Goal: Task Accomplishment & Management: Manage account settings

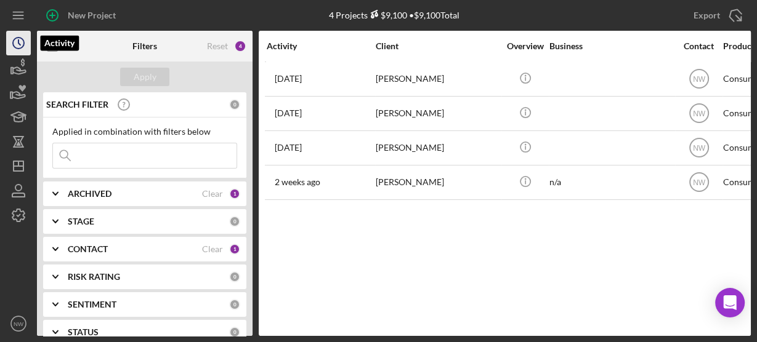
click at [21, 50] on icon "Icon/History" at bounding box center [18, 43] width 31 height 31
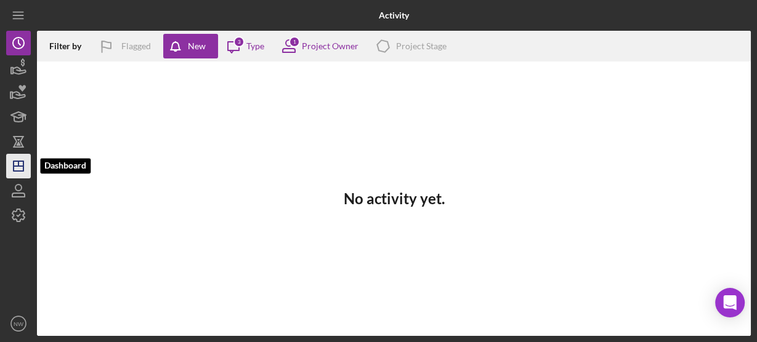
click at [18, 161] on line "button" at bounding box center [18, 163] width 0 height 5
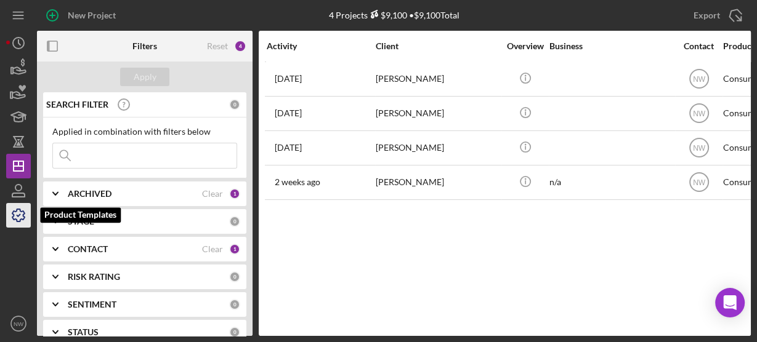
click at [18, 204] on icon "button" at bounding box center [18, 215] width 31 height 31
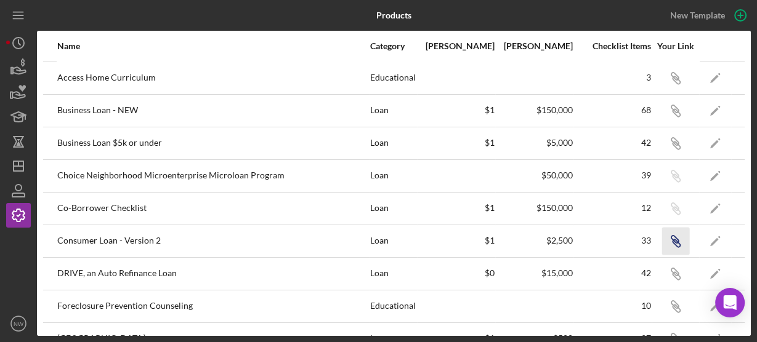
click at [667, 240] on icon "Icon/Link" at bounding box center [675, 241] width 28 height 28
click at [13, 186] on icon "button" at bounding box center [18, 190] width 31 height 31
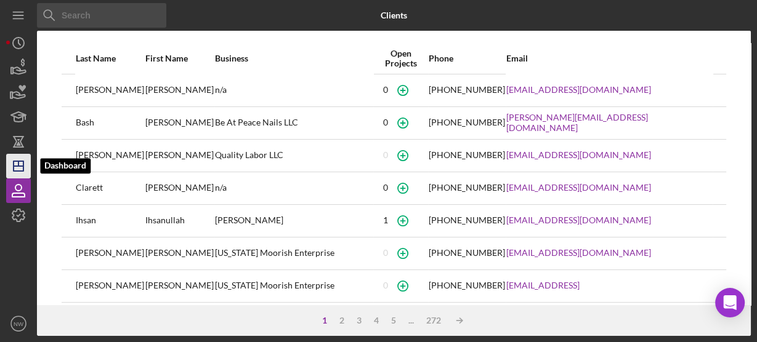
click at [18, 165] on line "button" at bounding box center [18, 163] width 0 height 5
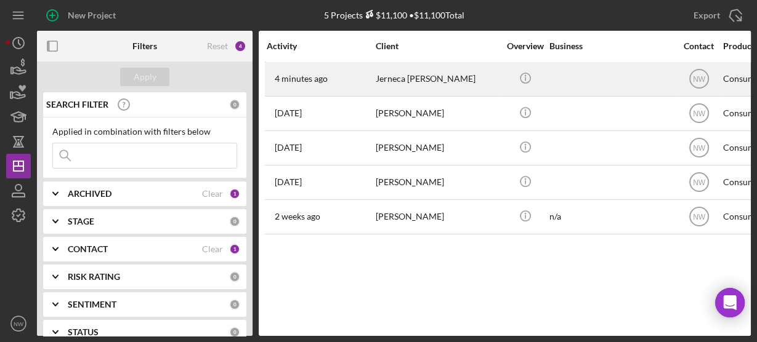
click at [387, 82] on div "Jerneca [PERSON_NAME]" at bounding box center [437, 79] width 123 height 33
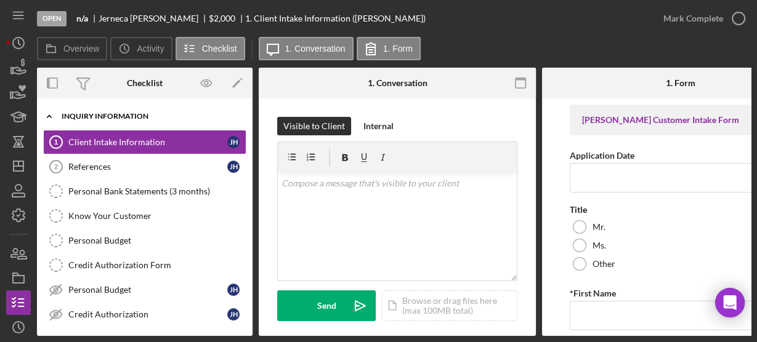
click at [51, 116] on icon "Icon/Expander" at bounding box center [49, 116] width 25 height 25
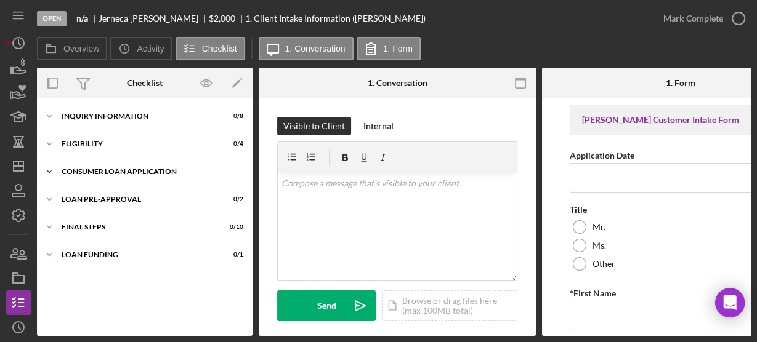
click at [52, 169] on icon "Icon/Expander" at bounding box center [49, 171] width 25 height 25
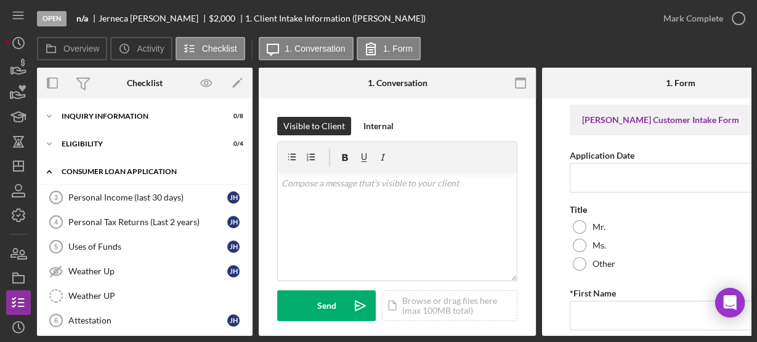
click at [54, 166] on icon "Icon/Expander" at bounding box center [49, 171] width 25 height 25
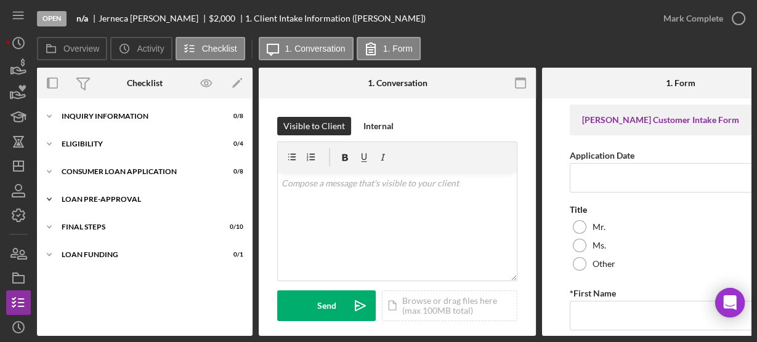
click at [50, 199] on polyline at bounding box center [49, 199] width 4 height 2
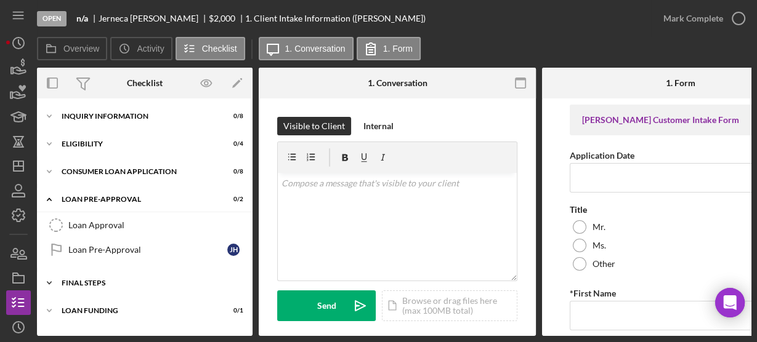
click at [50, 281] on icon "Icon/Expander" at bounding box center [49, 283] width 25 height 25
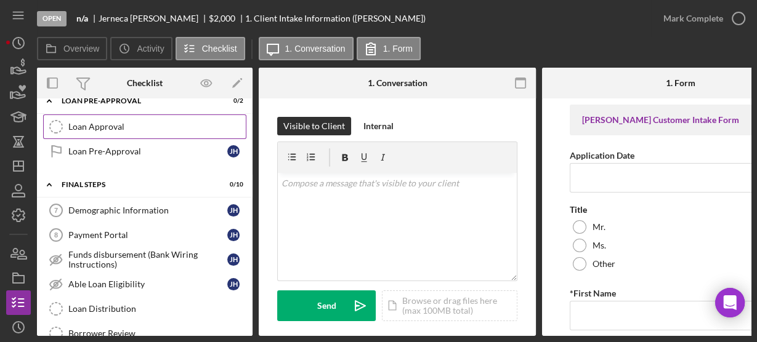
scroll to position [138, 0]
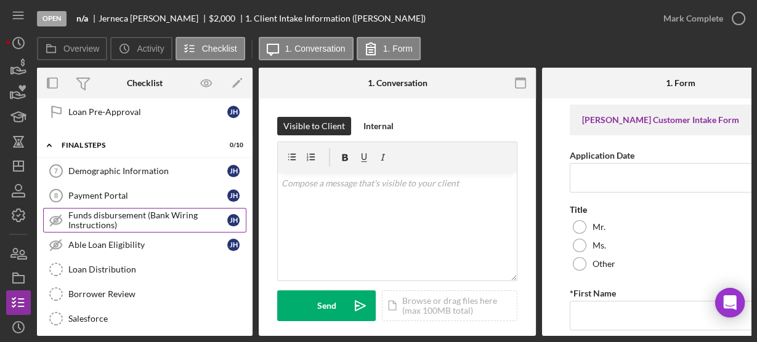
click at [108, 219] on div "Funds disbursement (Bank Wiring Instructions)" at bounding box center [147, 221] width 159 height 20
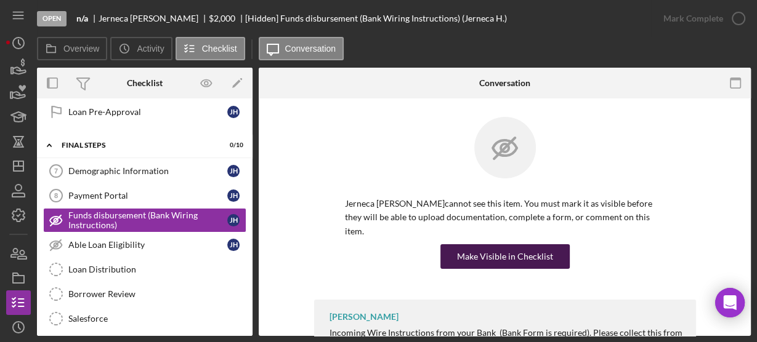
click at [456, 244] on button "Make Visible in Checklist" at bounding box center [504, 256] width 129 height 25
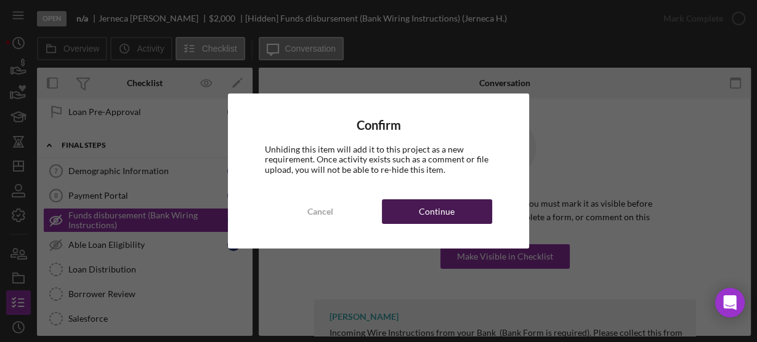
click at [428, 212] on div "Continue" at bounding box center [437, 211] width 36 height 25
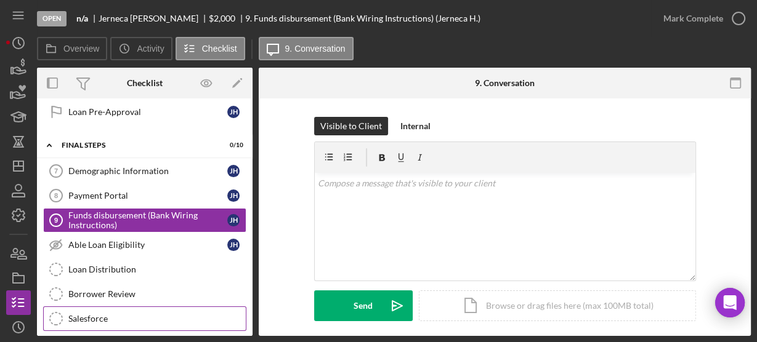
click at [92, 315] on div "Salesforce" at bounding box center [156, 319] width 177 height 10
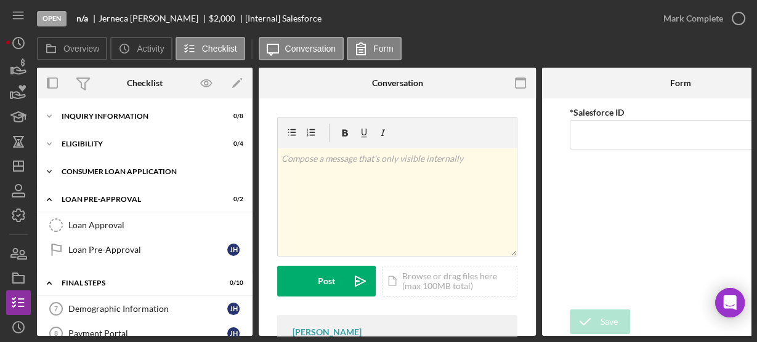
click at [60, 170] on icon "Icon/Expander" at bounding box center [49, 171] width 25 height 25
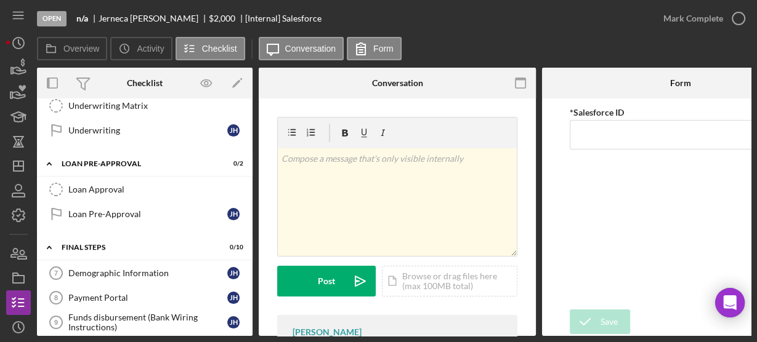
scroll to position [35, 0]
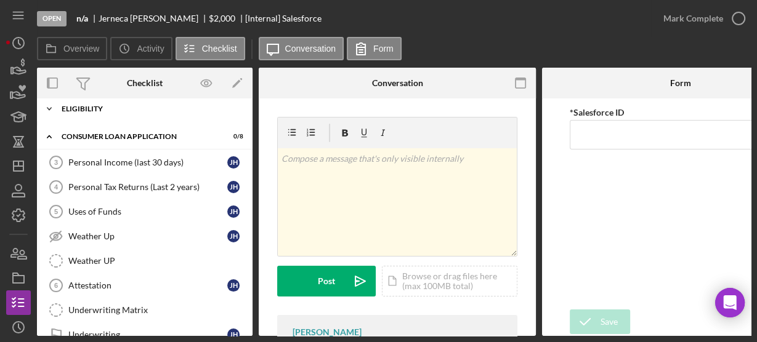
click at [54, 105] on icon "Icon/Expander" at bounding box center [49, 109] width 25 height 25
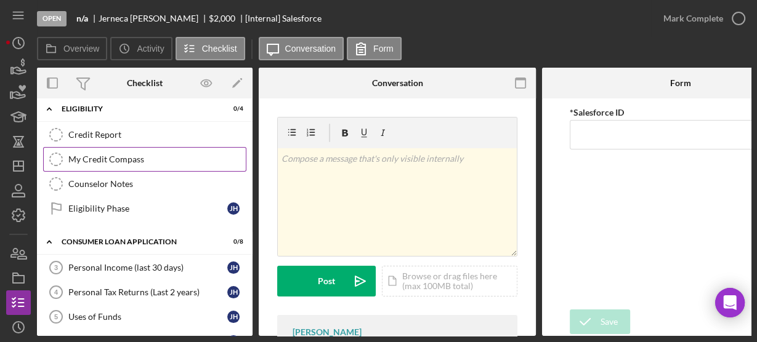
click at [84, 160] on div "My Credit Compass" at bounding box center [156, 160] width 177 height 10
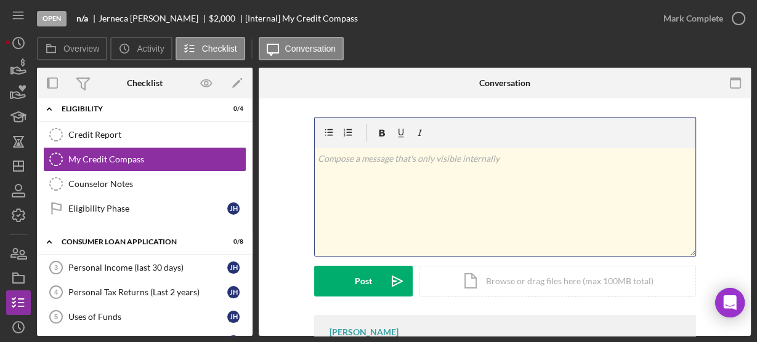
click at [405, 210] on div "v Color teal Color pink Remove color Add row above Add row below Add column bef…" at bounding box center [505, 202] width 380 height 108
paste div
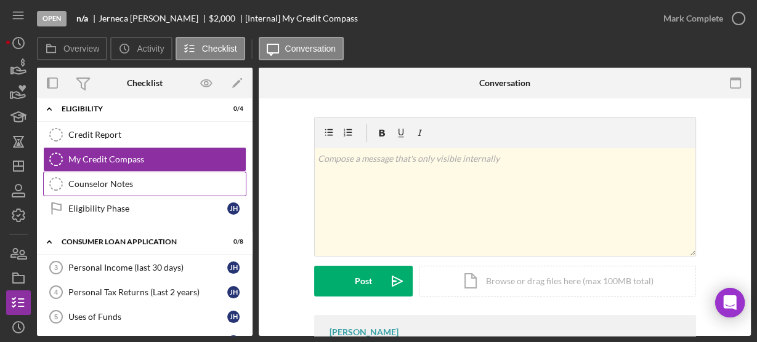
click at [162, 180] on div "Counselor Notes" at bounding box center [156, 184] width 177 height 10
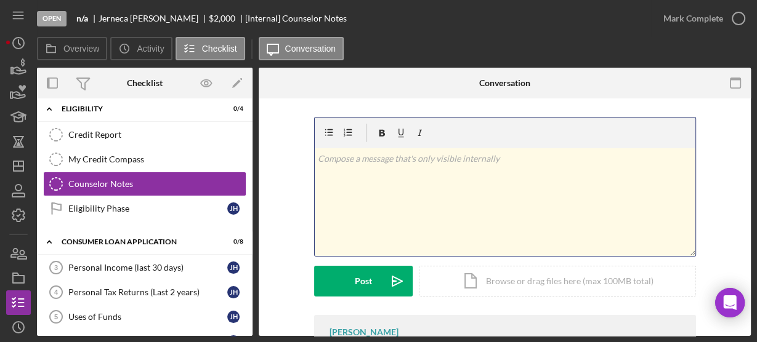
click at [358, 170] on div "v Color teal Color pink Remove color Add row above Add row below Add column bef…" at bounding box center [505, 202] width 380 height 108
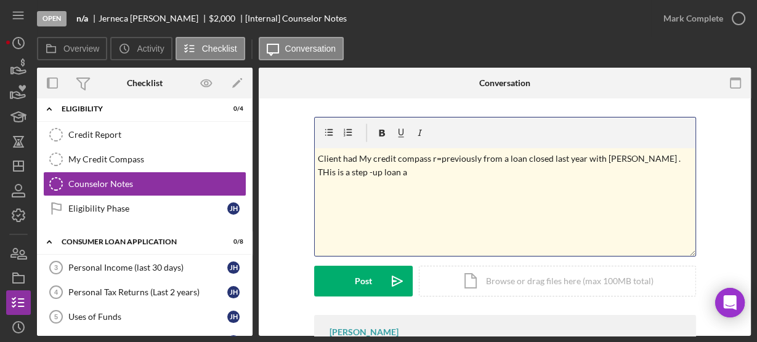
click at [581, 156] on p "Client had My credit compass r=previously from a loan closed last year with Lat…" at bounding box center [505, 166] width 374 height 28
click at [390, 169] on p "Client had My credit compass r=previously from a loan closed last year 06/24 wi…" at bounding box center [505, 166] width 374 height 28
click at [479, 170] on p "Client had My credit compass r=previously from a loan closed last year 06/24 wi…" at bounding box center [505, 166] width 374 height 28
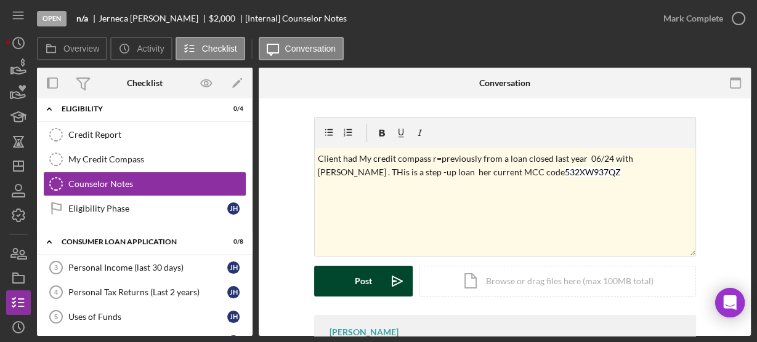
click at [366, 278] on div "Post" at bounding box center [363, 281] width 17 height 31
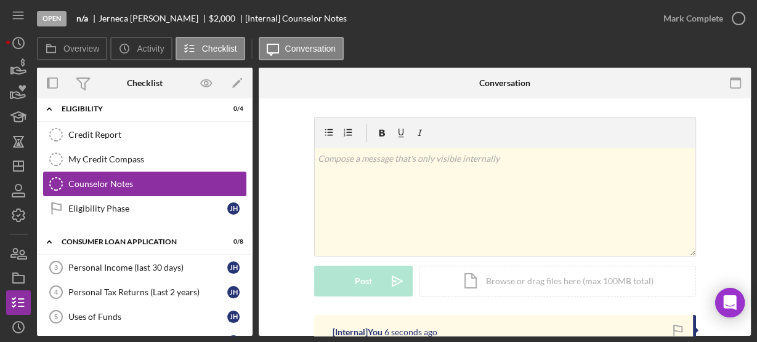
click at [65, 180] on icon "Counselor Notes" at bounding box center [56, 184] width 31 height 31
click at [54, 182] on icon "Counselor Notes" at bounding box center [56, 184] width 31 height 31
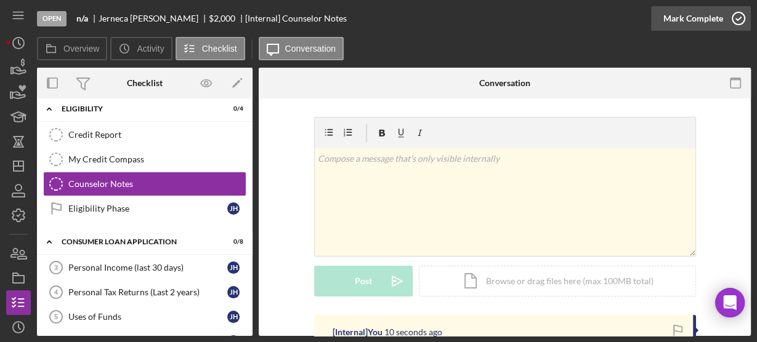
click at [739, 21] on icon "button" at bounding box center [738, 18] width 31 height 31
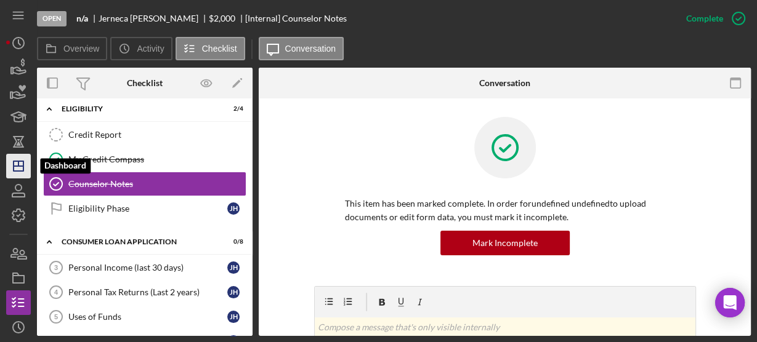
click at [16, 172] on icon "Icon/Dashboard" at bounding box center [18, 166] width 31 height 31
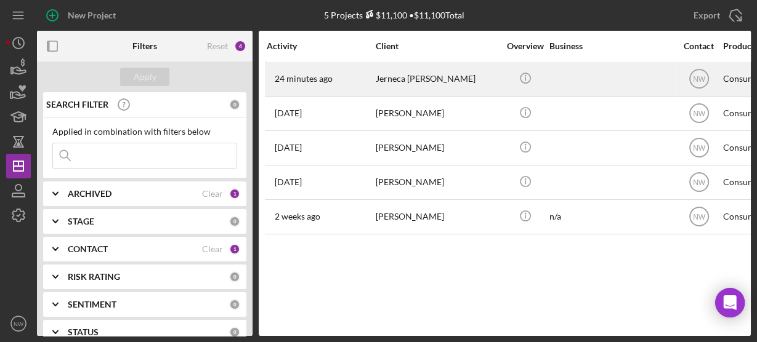
click at [382, 78] on div "Jerneca Hemphill" at bounding box center [437, 79] width 123 height 33
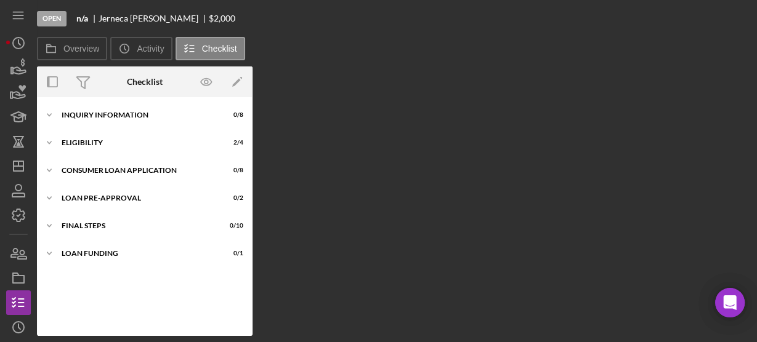
scroll to position [24, 0]
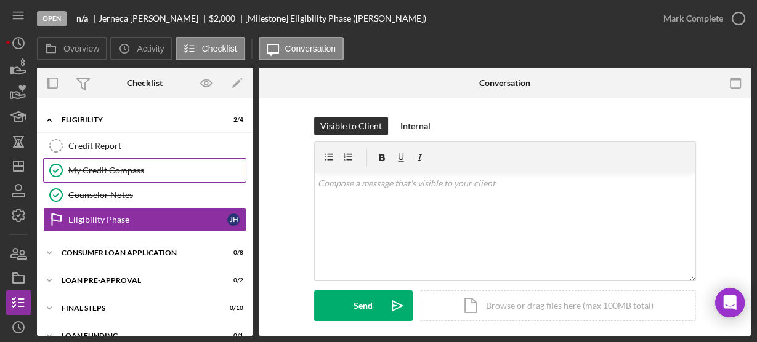
click at [74, 169] on div "My Credit Compass" at bounding box center [156, 171] width 177 height 10
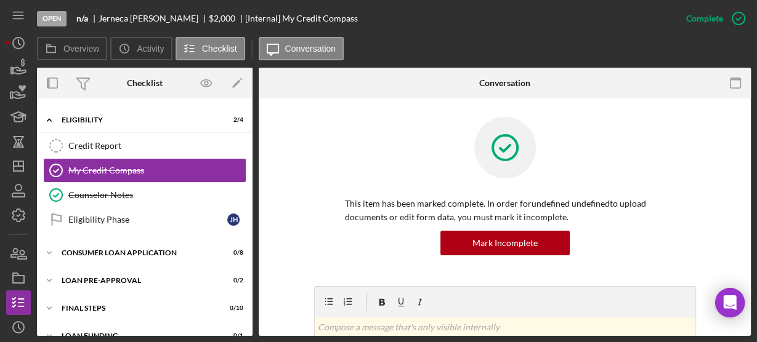
click at [286, 198] on div "This item has been marked complete. In order for undefined undefined to upload …" at bounding box center [504, 201] width 455 height 169
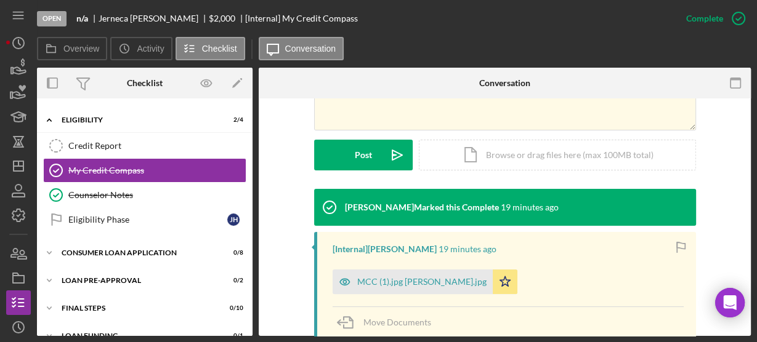
scroll to position [374, 0]
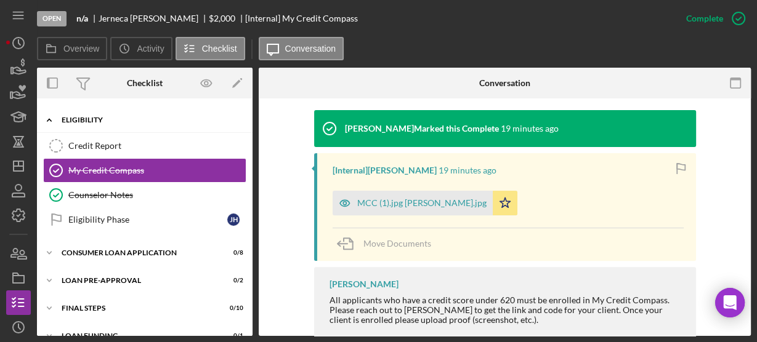
click at [50, 114] on icon "Icon/Expander" at bounding box center [49, 120] width 25 height 25
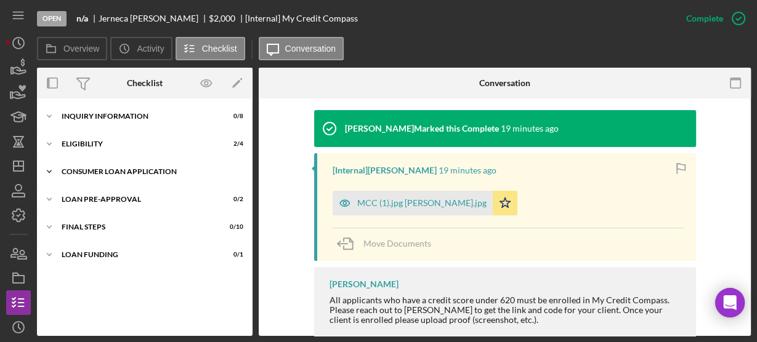
click at [48, 179] on icon "Icon/Expander" at bounding box center [49, 171] width 25 height 25
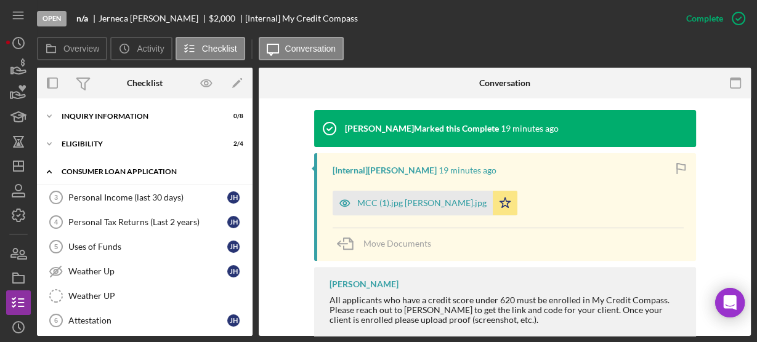
click at [54, 172] on icon "Icon/Expander" at bounding box center [49, 171] width 25 height 25
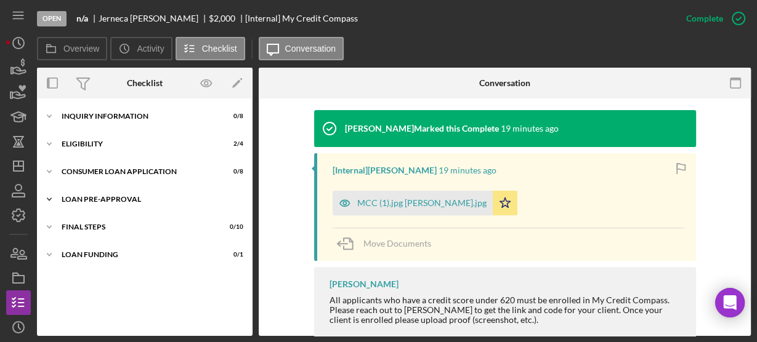
click at [54, 201] on icon "Icon/Expander" at bounding box center [49, 199] width 25 height 25
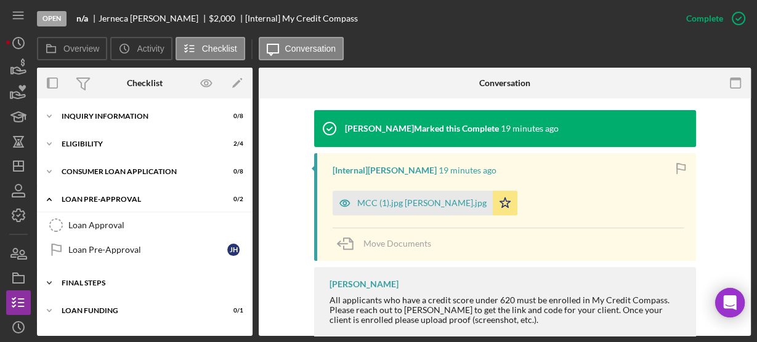
click at [49, 278] on icon "Icon/Expander" at bounding box center [49, 283] width 25 height 25
drag, startPoint x: 248, startPoint y: 327, endPoint x: 249, endPoint y: 317, distance: 10.5
click at [249, 317] on div "Icon/Expander Inquiry Information 0 / 8 Icon/Expander Eligibility 2 / 4 Icon/Ex…" at bounding box center [144, 217] width 215 height 238
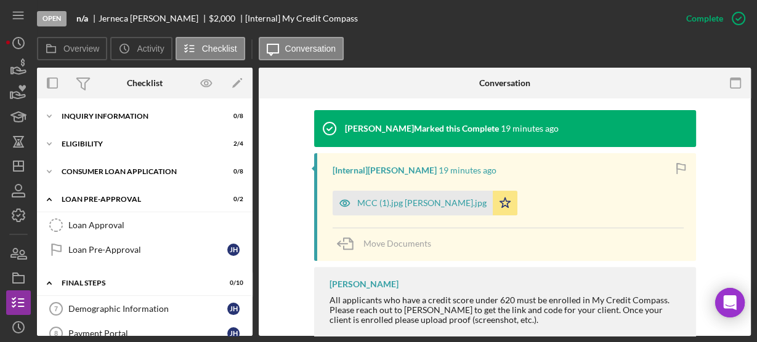
scroll to position [207, 0]
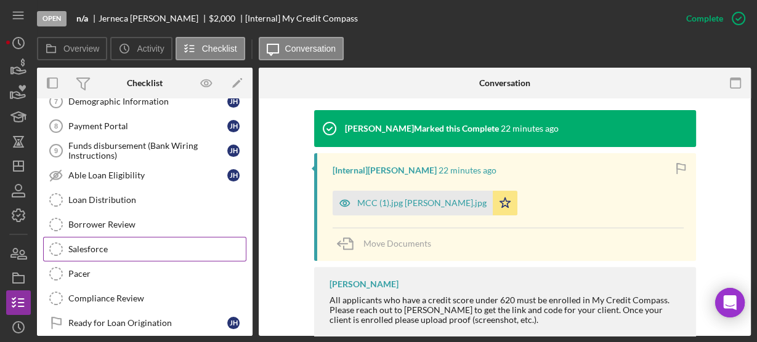
click at [95, 239] on link "Salesforce Salesforce" at bounding box center [144, 249] width 203 height 25
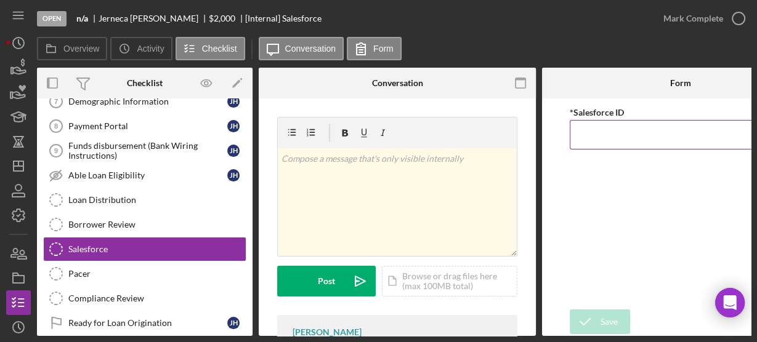
paste input "a0wPC000002LjgvYAC"
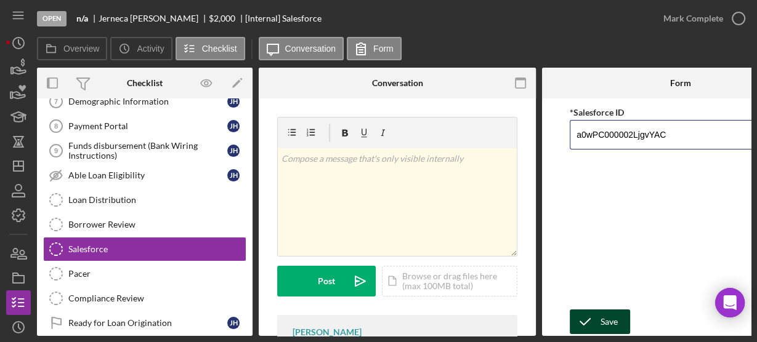
type input "a0wPC000002LjgvYAC"
click at [592, 323] on icon "submit" at bounding box center [584, 322] width 31 height 31
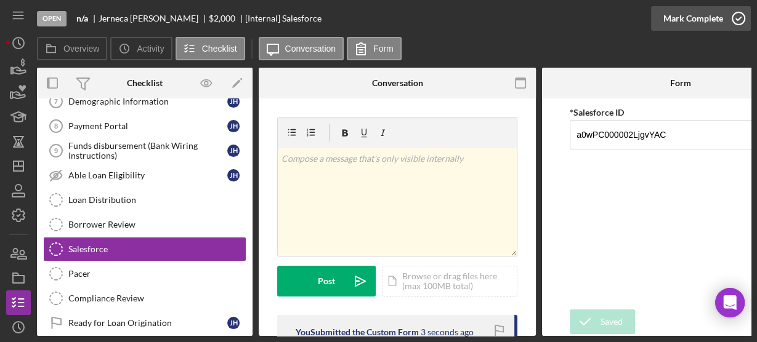
click at [734, 18] on icon "button" at bounding box center [738, 18] width 31 height 31
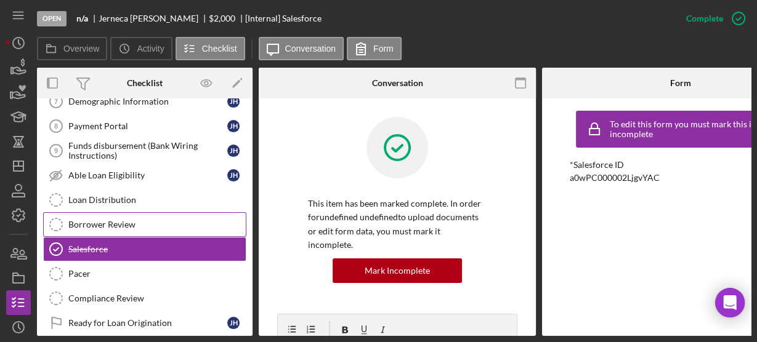
click at [182, 223] on div "Borrower Review" at bounding box center [156, 225] width 177 height 10
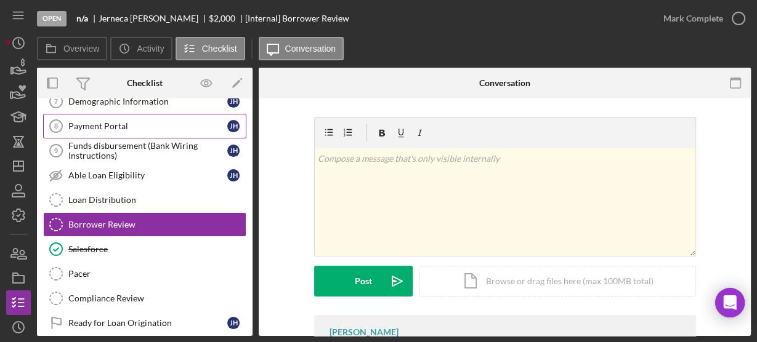
click at [90, 126] on div "Payment Portal" at bounding box center [147, 126] width 159 height 10
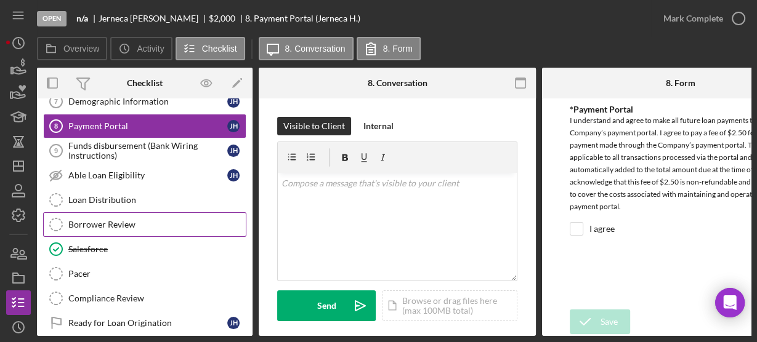
click at [97, 220] on div "Borrower Review" at bounding box center [156, 225] width 177 height 10
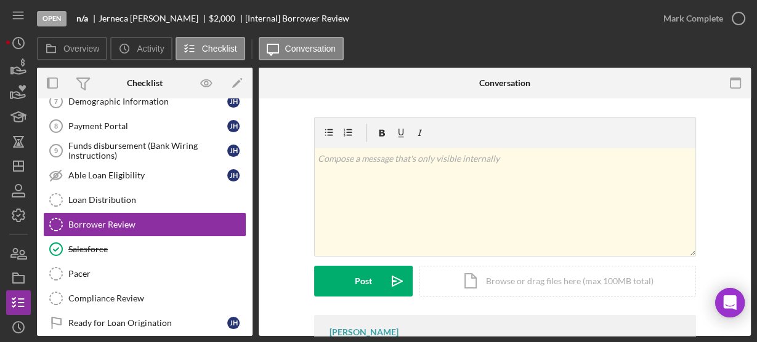
click at [252, 132] on div "Overview Internal Workflow Stage Open Icon/Dropdown Arrow Archive (can unarchiv…" at bounding box center [393, 202] width 713 height 268
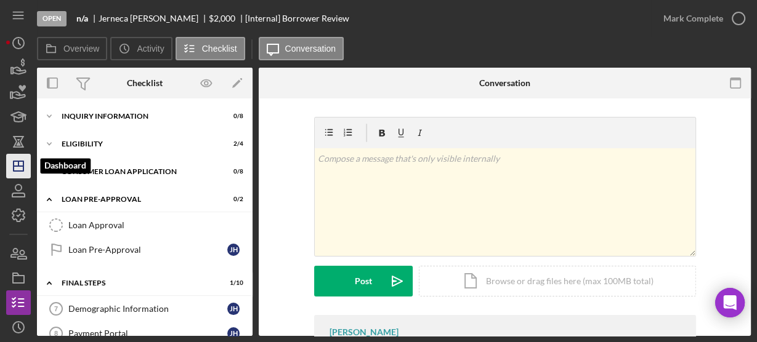
click at [18, 169] on icon "Icon/Dashboard" at bounding box center [18, 166] width 31 height 31
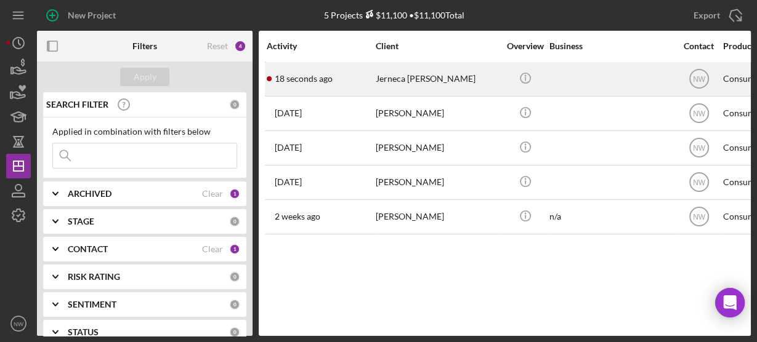
click at [376, 77] on div "Jerneca Hemphill" at bounding box center [437, 79] width 123 height 33
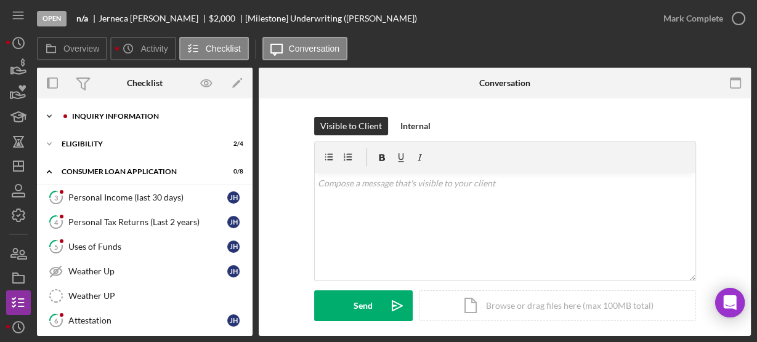
click at [57, 118] on icon "Icon/Expander" at bounding box center [49, 116] width 25 height 25
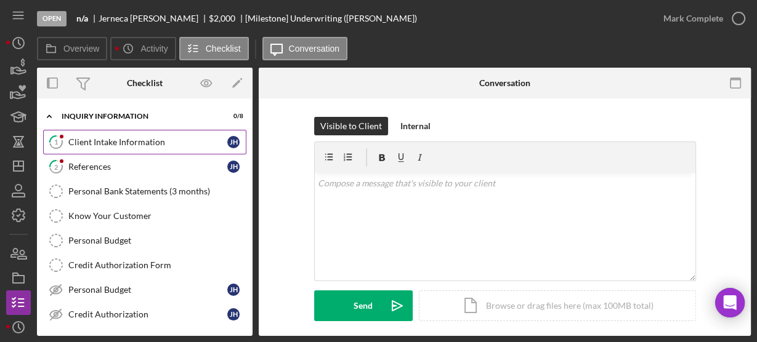
click at [71, 137] on div "Client Intake Information" at bounding box center [147, 142] width 159 height 10
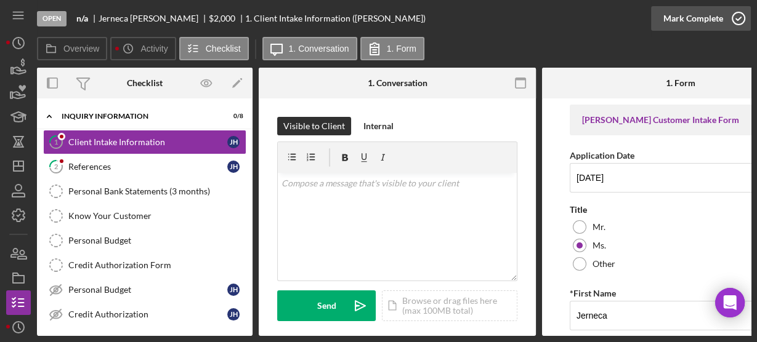
click at [738, 20] on icon "button" at bounding box center [738, 18] width 31 height 31
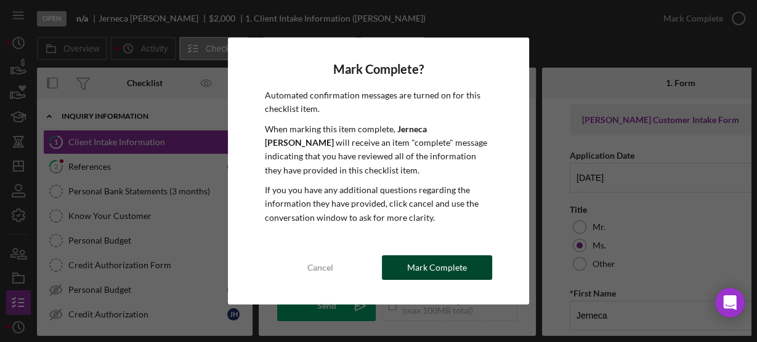
click at [430, 264] on div "Mark Complete" at bounding box center [437, 267] width 60 height 25
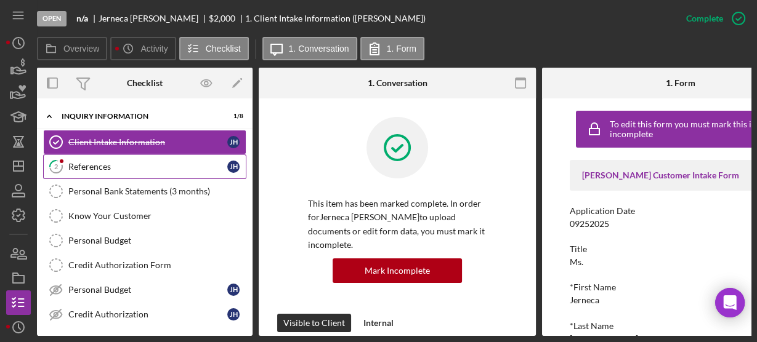
click at [84, 167] on div "References" at bounding box center [147, 167] width 159 height 10
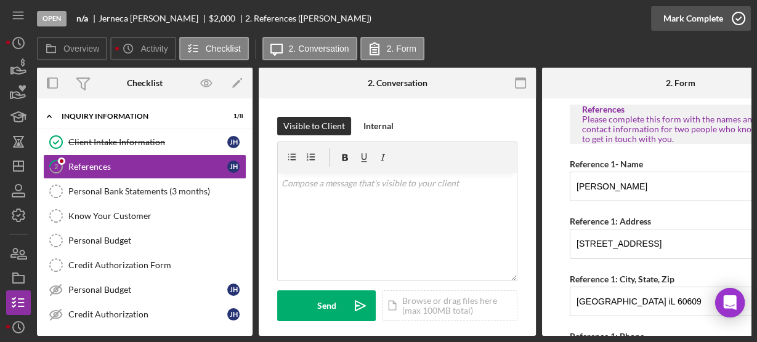
click at [741, 23] on icon "button" at bounding box center [738, 18] width 31 height 31
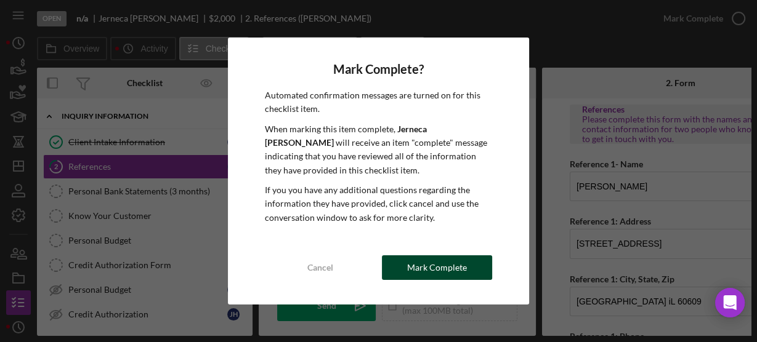
click at [452, 262] on div "Mark Complete" at bounding box center [437, 267] width 60 height 25
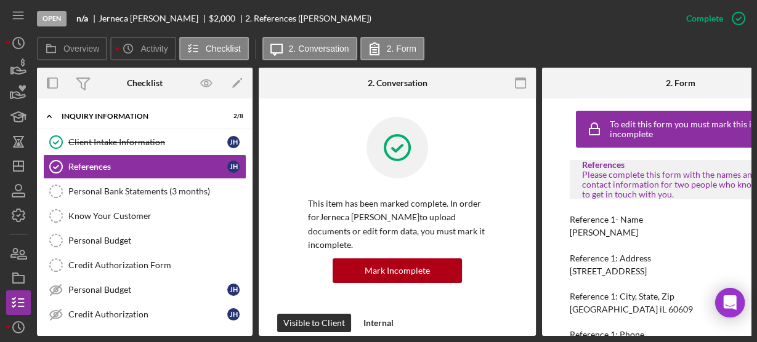
scroll to position [204, 0]
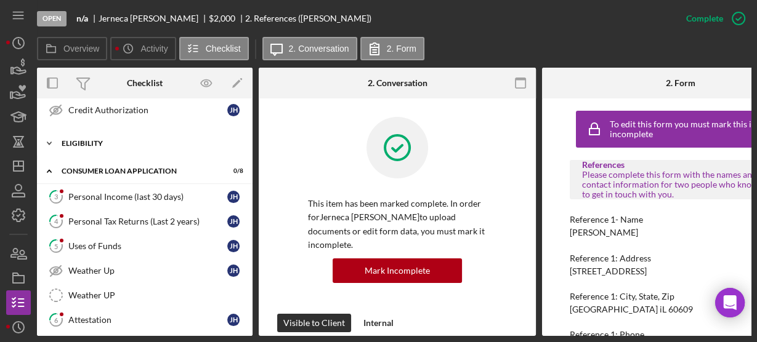
click at [49, 138] on icon "Icon/Expander" at bounding box center [49, 143] width 25 height 25
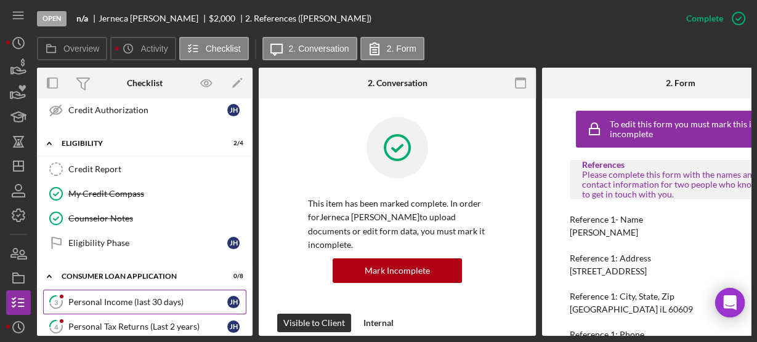
click at [158, 290] on link "3 Personal Income (last 30 days) J H" at bounding box center [144, 302] width 203 height 25
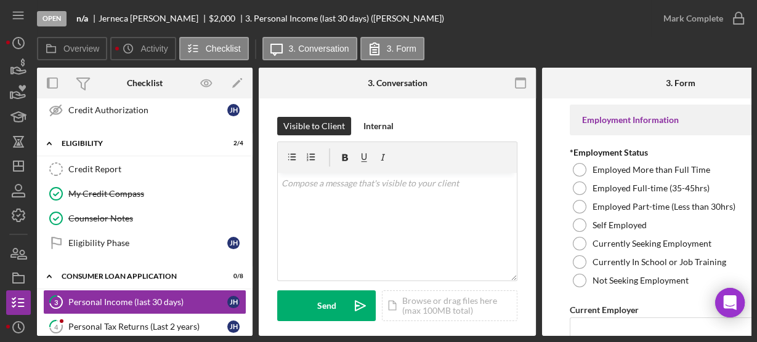
click at [555, 214] on form "Employment Information *Employment Status Employed More than Full Time Employed…" at bounding box center [680, 217] width 277 height 238
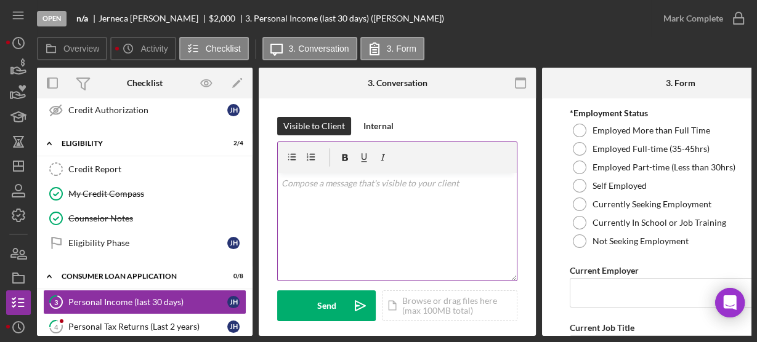
scroll to position [59, 0]
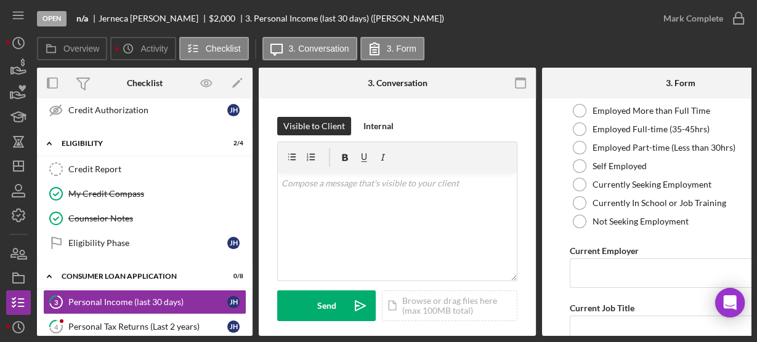
click at [254, 300] on div "Overview Internal Workflow Stage Open Icon/Dropdown Arrow Archive (can unarchiv…" at bounding box center [393, 202] width 713 height 268
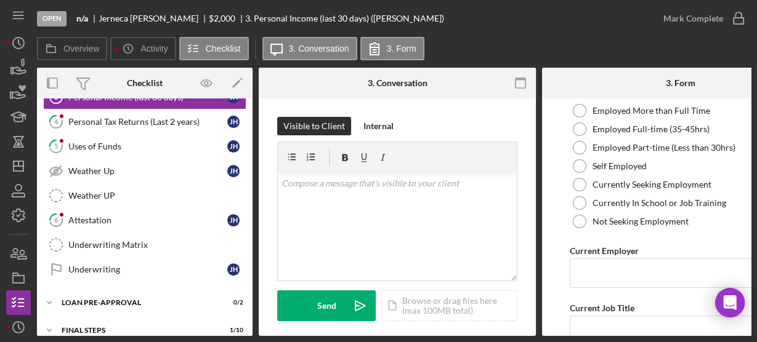
click at [252, 124] on div "Overview Internal Workflow Stage Open Icon/Dropdown Arrow Archive (can unarchiv…" at bounding box center [393, 202] width 713 height 268
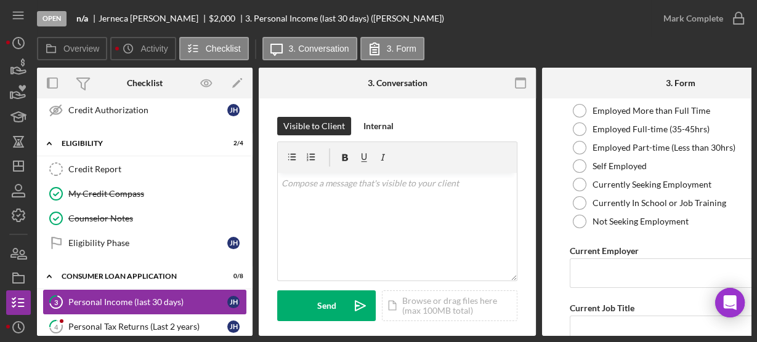
click at [102, 290] on link "3 Personal Income (last 30 days) J H" at bounding box center [144, 302] width 203 height 25
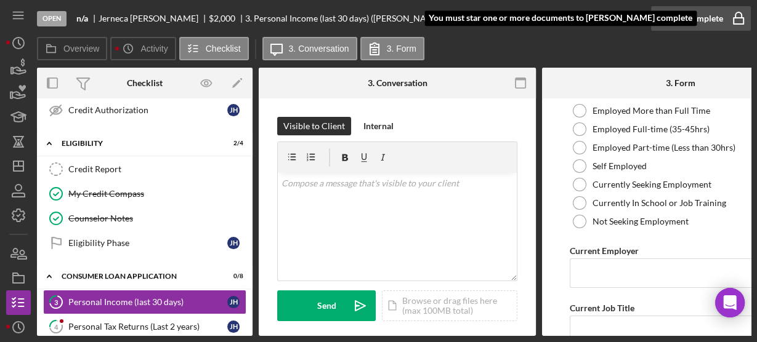
click at [732, 15] on icon "button" at bounding box center [738, 18] width 31 height 31
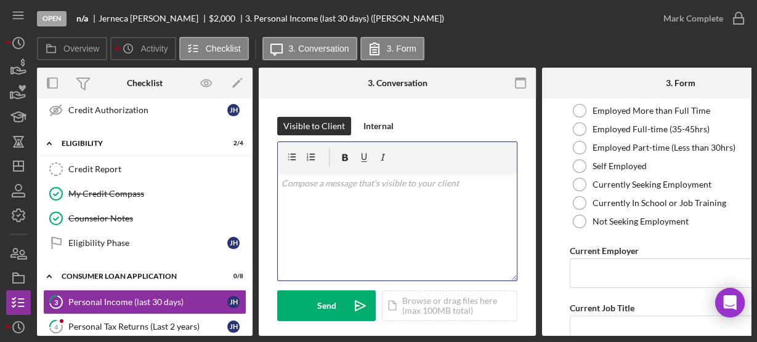
click at [479, 223] on div "v Color teal Color pink Remove color Add row above Add row below Add column bef…" at bounding box center [397, 227] width 239 height 108
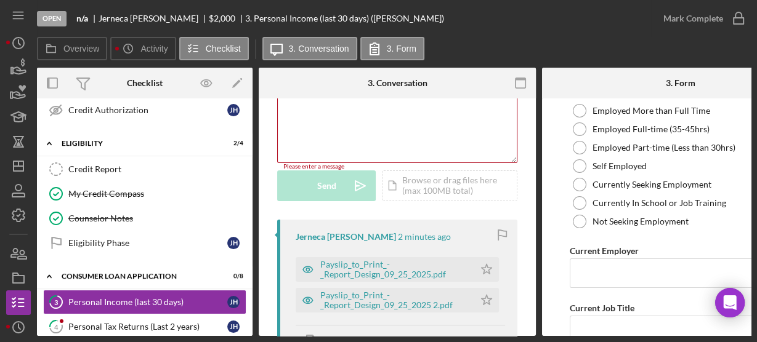
scroll to position [177, 0]
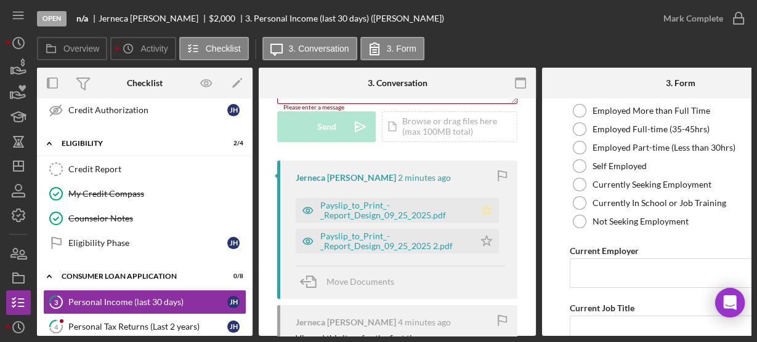
click at [481, 210] on polygon "button" at bounding box center [486, 210] width 10 height 10
click at [177, 322] on div "Personal Tax Returns (Last 2 years)" at bounding box center [147, 327] width 159 height 10
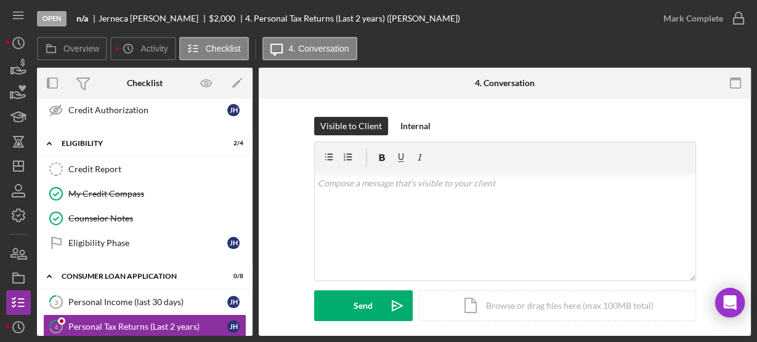
click at [300, 246] on div "Visible to Client Internal v Color teal Color pink Remove color Add row above A…" at bounding box center [504, 228] width 455 height 223
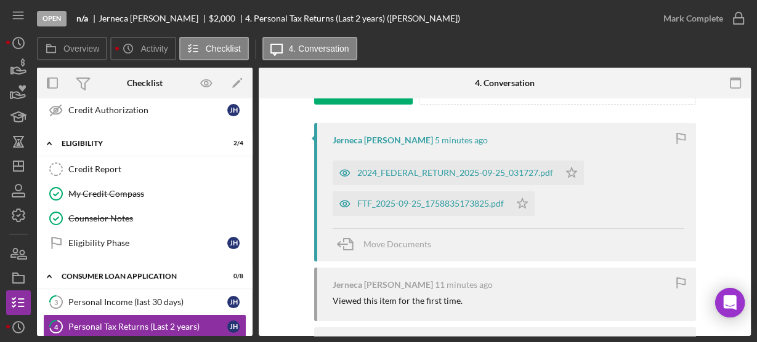
scroll to position [236, 0]
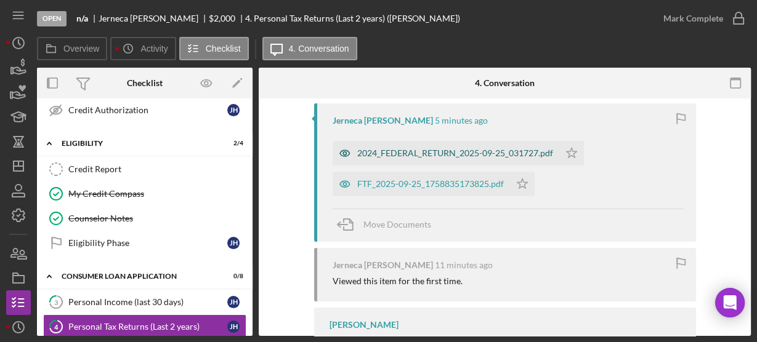
click at [378, 149] on div "2024_FEDERAL_RETURN_2025-09-25_031727.pdf" at bounding box center [455, 153] width 196 height 10
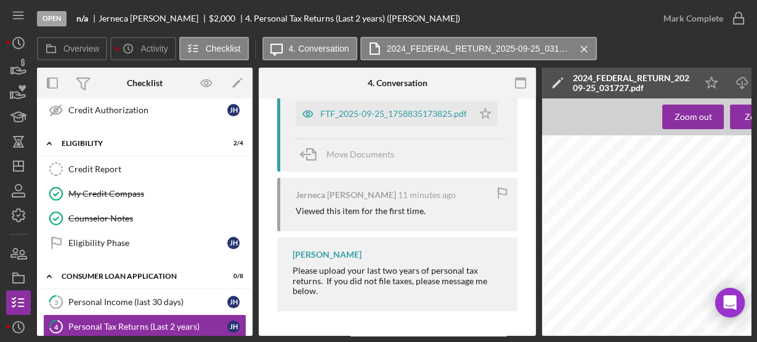
scroll to position [409, 0]
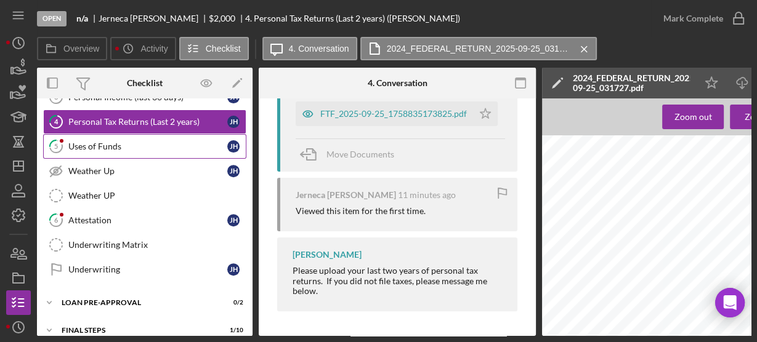
click at [100, 142] on div "Uses of Funds" at bounding box center [147, 147] width 159 height 10
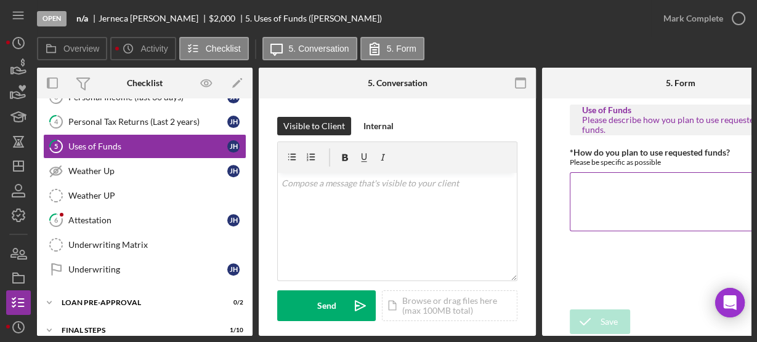
click at [580, 205] on textarea "*How do you plan to use requested funds?" at bounding box center [680, 201] width 222 height 59
type textarea "school"
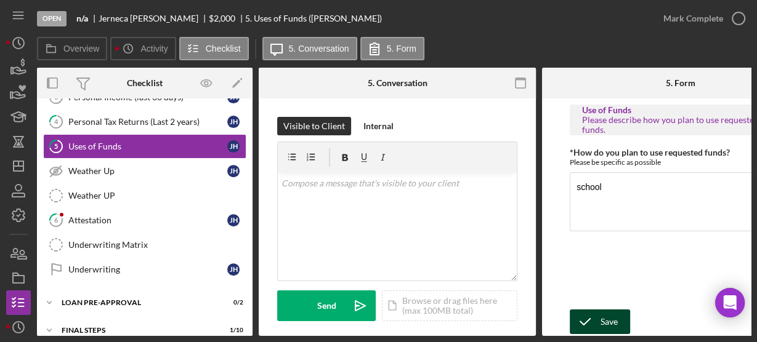
click at [604, 315] on div "Save" at bounding box center [608, 322] width 17 height 25
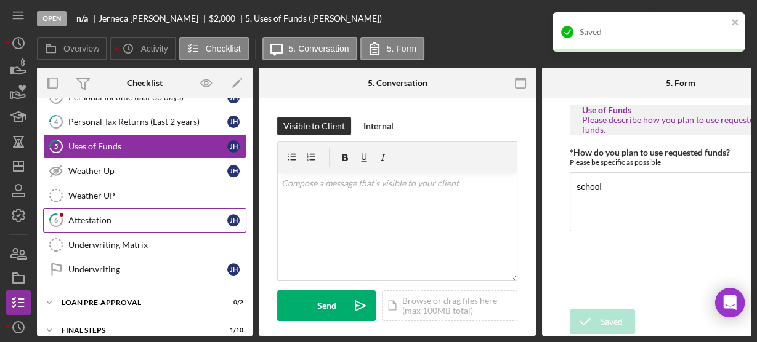
click at [80, 215] on div "Attestation" at bounding box center [147, 220] width 159 height 10
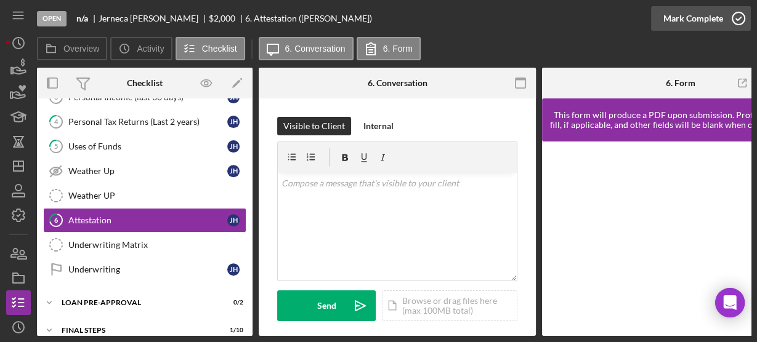
click at [734, 19] on icon "button" at bounding box center [738, 18] width 31 height 31
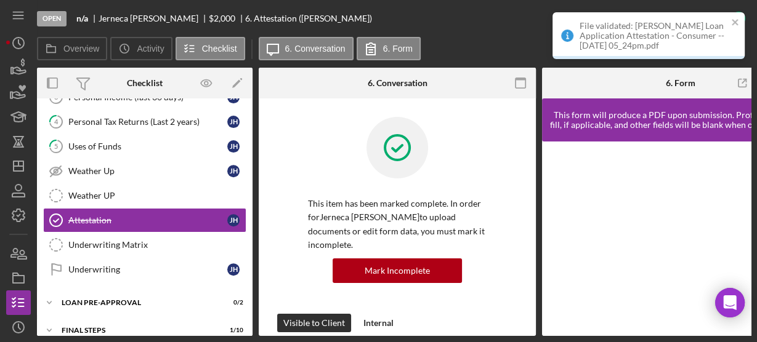
click at [287, 209] on div "This item has been marked complete. In order for Jerneca Hemphill to upload doc…" at bounding box center [397, 215] width 240 height 197
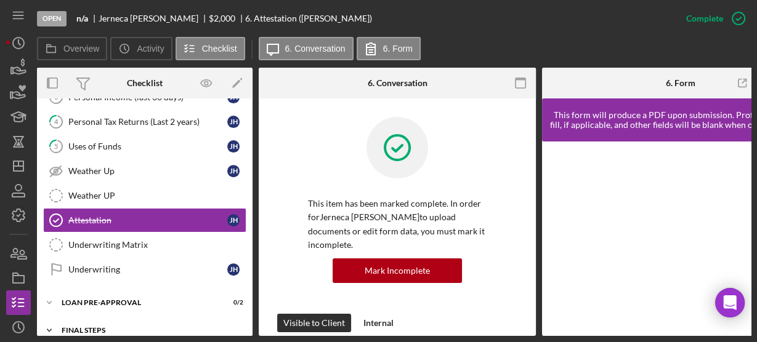
click at [248, 324] on div "Icon/Expander FINAL STEPS 1 / 10" at bounding box center [144, 330] width 215 height 25
click at [94, 240] on div "Underwriting Matrix" at bounding box center [156, 245] width 177 height 10
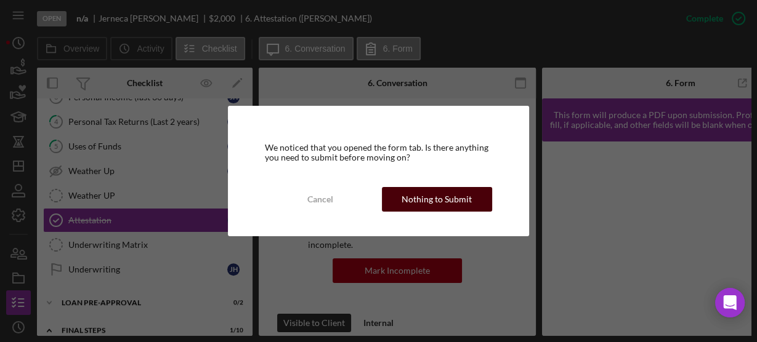
click at [393, 198] on button "Nothing to Submit" at bounding box center [437, 199] width 110 height 25
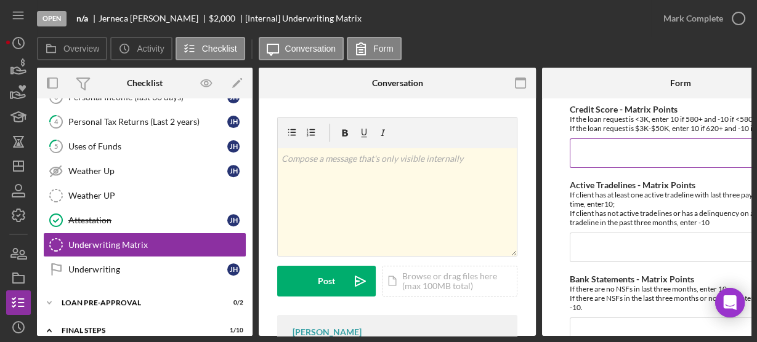
click at [585, 156] on input "Credit Score - Matrix Points" at bounding box center [680, 154] width 222 height 30
type input "-10"
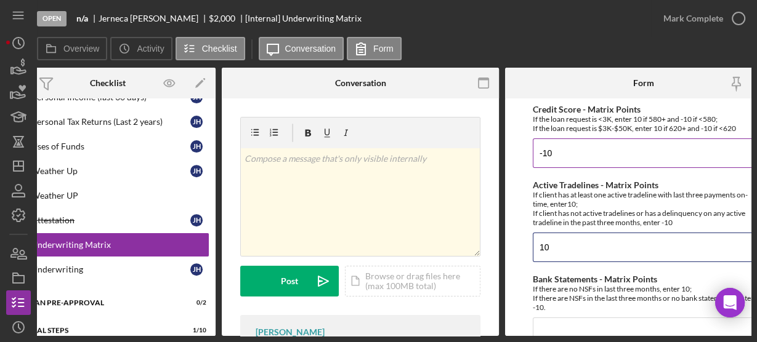
type input "10"
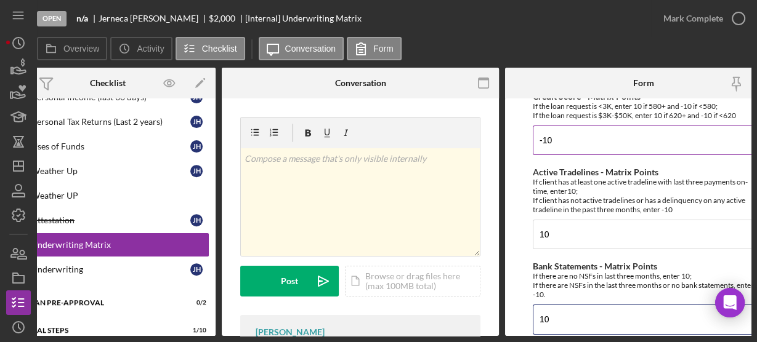
type input "10"
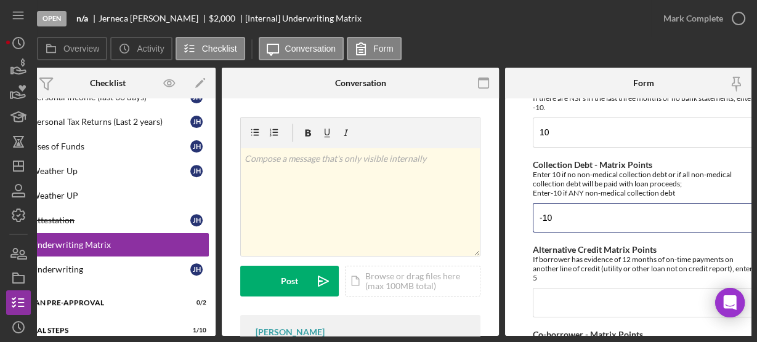
type input "-10"
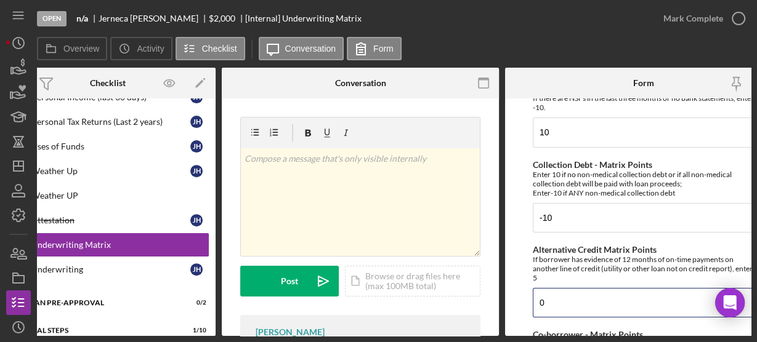
type input "0"
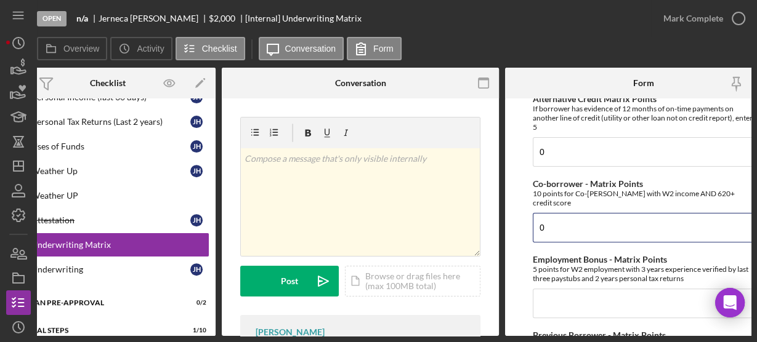
type input "0"
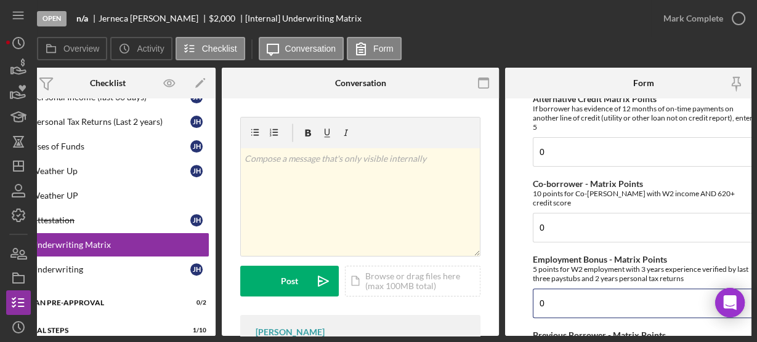
type input "0"
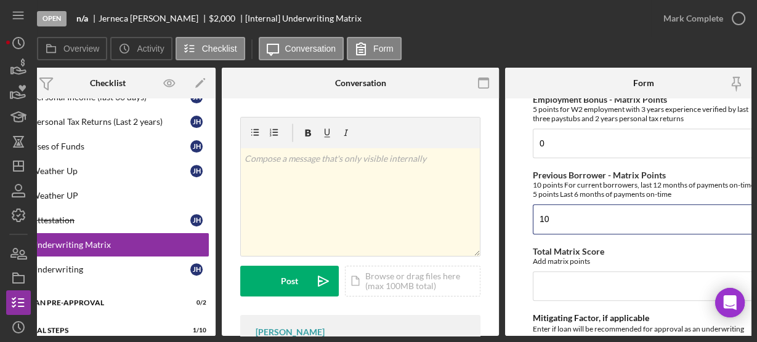
type input "10"
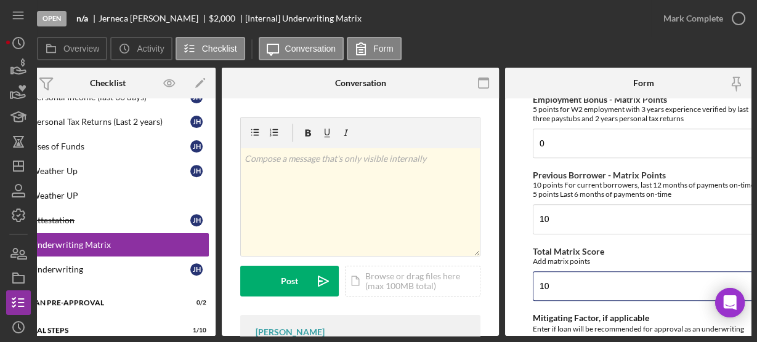
type input "10"
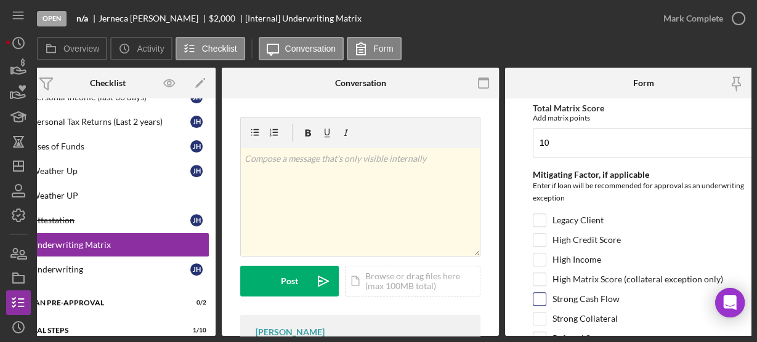
click at [634, 301] on div "Strong Cash Flow" at bounding box center [643, 302] width 222 height 20
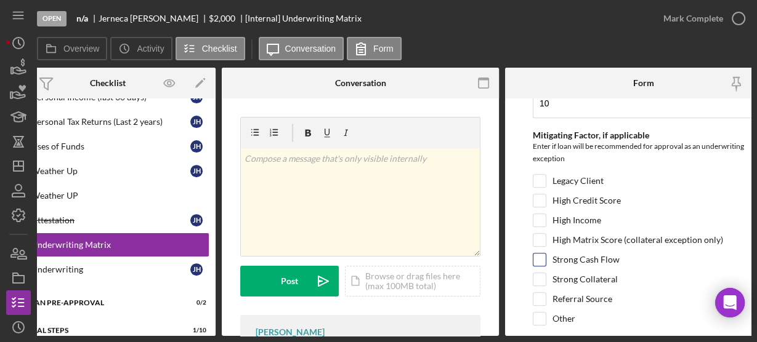
scroll to position [713, 0]
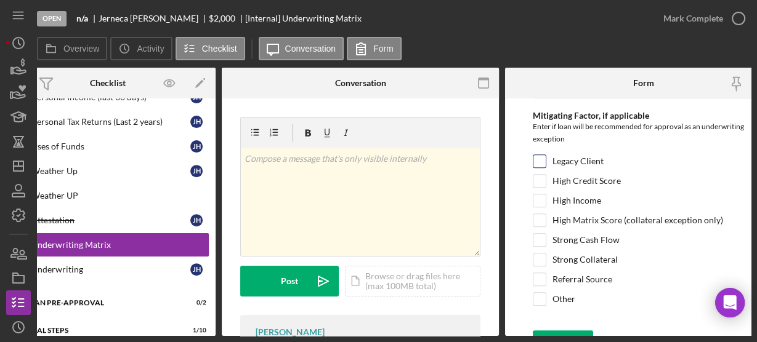
click at [542, 155] on input "Legacy Client" at bounding box center [539, 161] width 12 height 12
checkbox input "true"
click at [572, 331] on div "Save" at bounding box center [571, 343] width 17 height 25
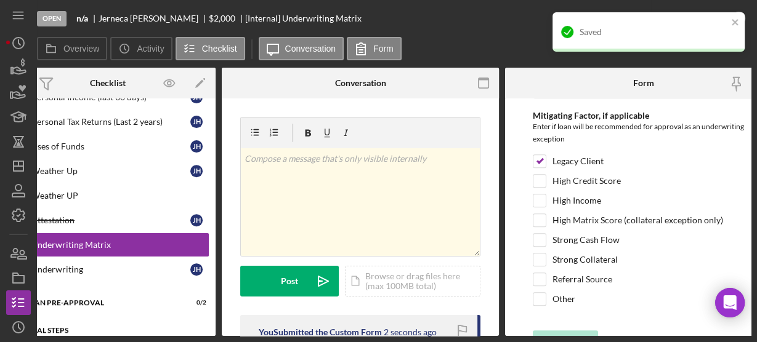
click at [211, 318] on div "Icon/Expander FINAL STEPS 1 / 10" at bounding box center [107, 330] width 215 height 25
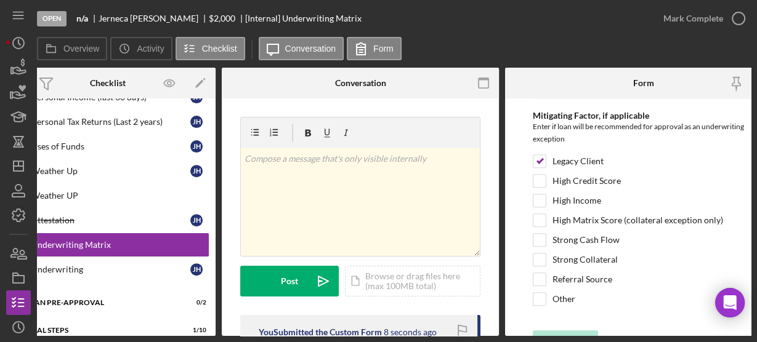
click at [41, 335] on div "Overview Internal Workflow Stage Open Icon/Dropdown Arrow Archive (can unarchiv…" at bounding box center [393, 202] width 713 height 268
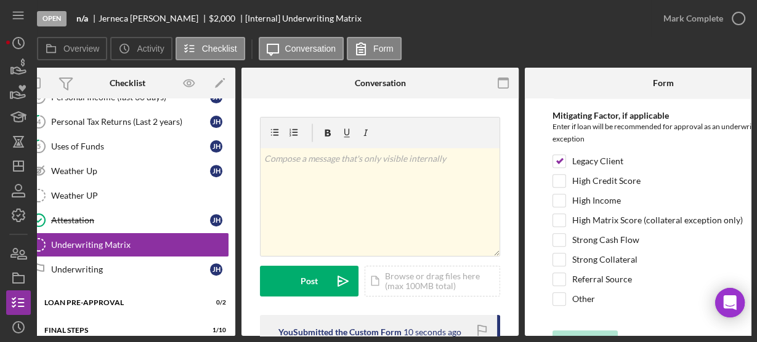
scroll to position [0, 0]
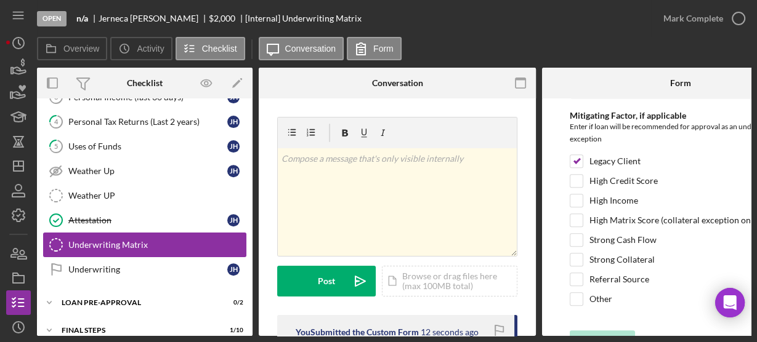
click at [83, 240] on div "Underwriting Matrix" at bounding box center [156, 245] width 177 height 10
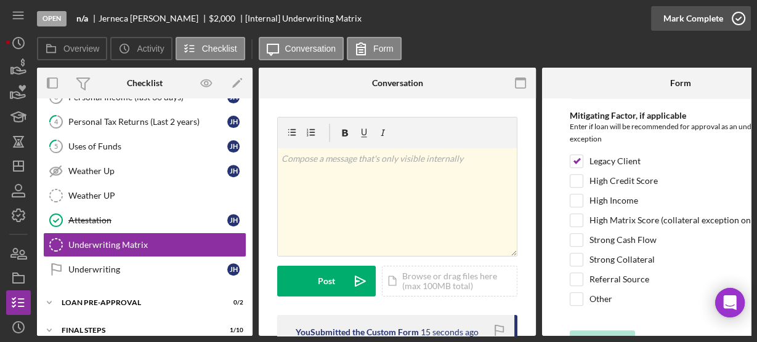
click at [734, 12] on circle "button" at bounding box center [738, 18] width 12 height 12
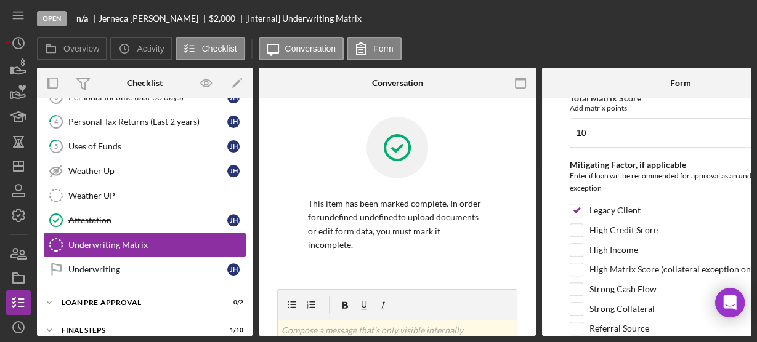
scroll to position [763, 0]
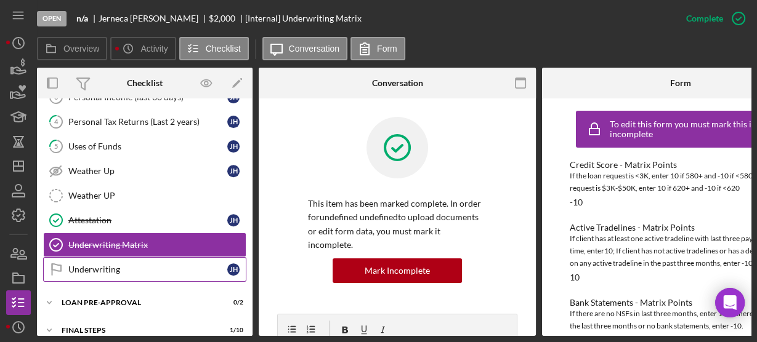
click at [139, 265] on div "Underwriting" at bounding box center [147, 270] width 159 height 10
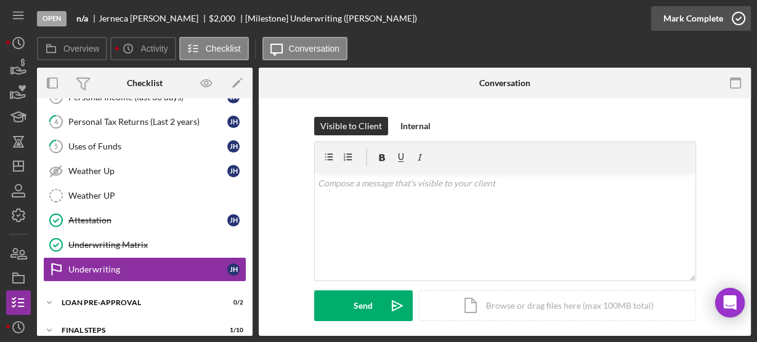
click at [735, 15] on icon "button" at bounding box center [738, 18] width 31 height 31
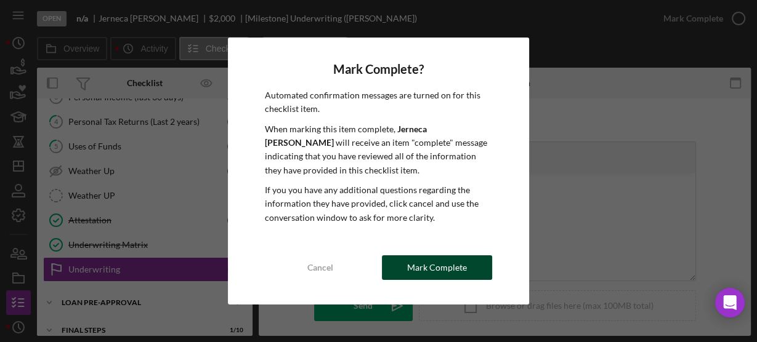
click at [453, 270] on div "Mark Complete" at bounding box center [437, 267] width 60 height 25
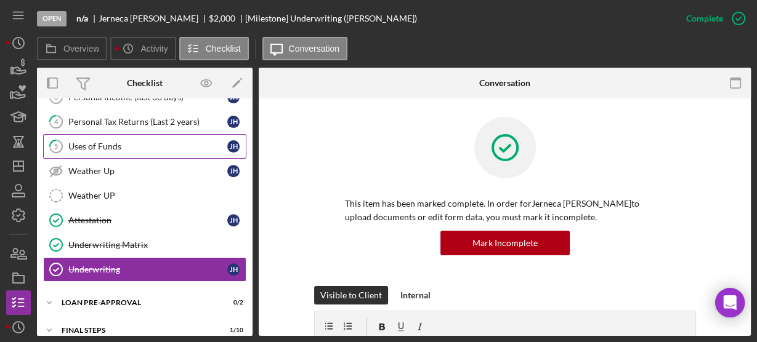
click at [82, 134] on link "5 Uses of Funds J H" at bounding box center [144, 146] width 203 height 25
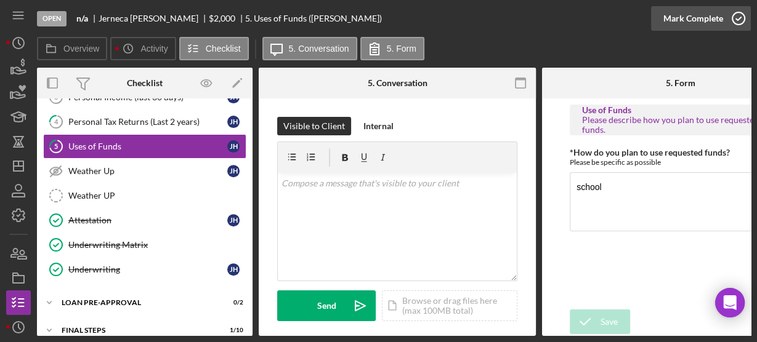
click at [741, 16] on icon "button" at bounding box center [738, 18] width 31 height 31
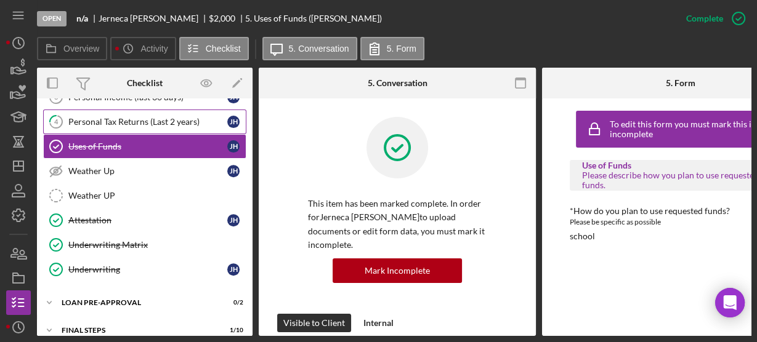
click at [154, 117] on div "Personal Tax Returns (Last 2 years)" at bounding box center [147, 122] width 159 height 10
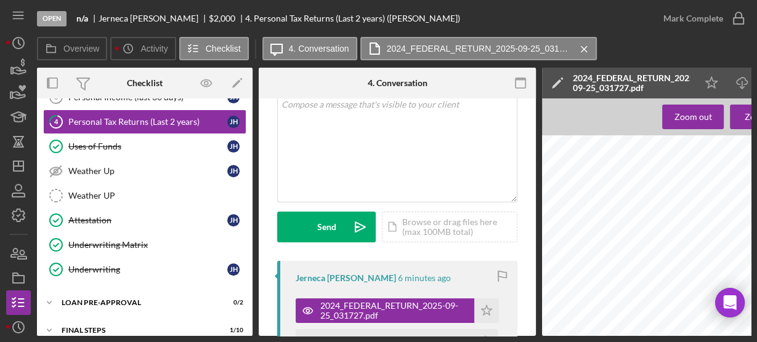
scroll to position [98, 0]
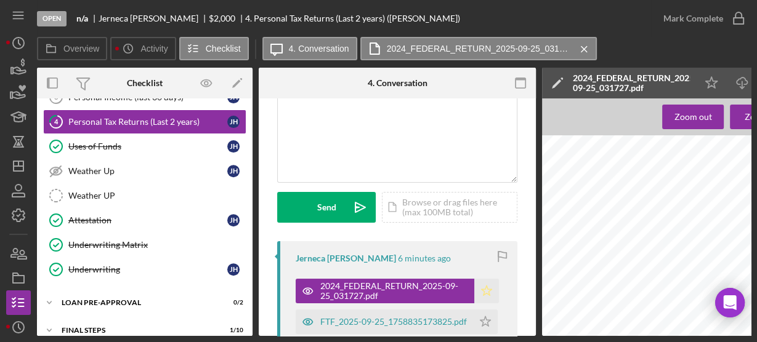
click at [486, 291] on icon "Icon/Star" at bounding box center [486, 291] width 25 height 25
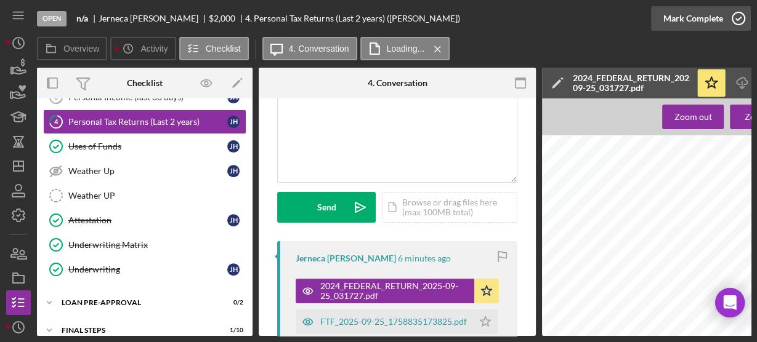
click at [737, 18] on icon "button" at bounding box center [738, 18] width 31 height 31
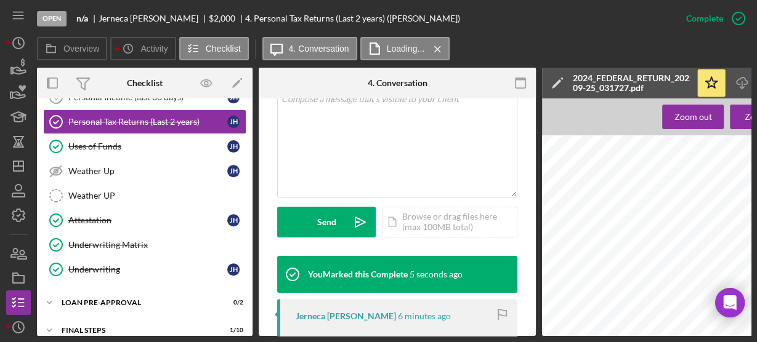
scroll to position [204, 0]
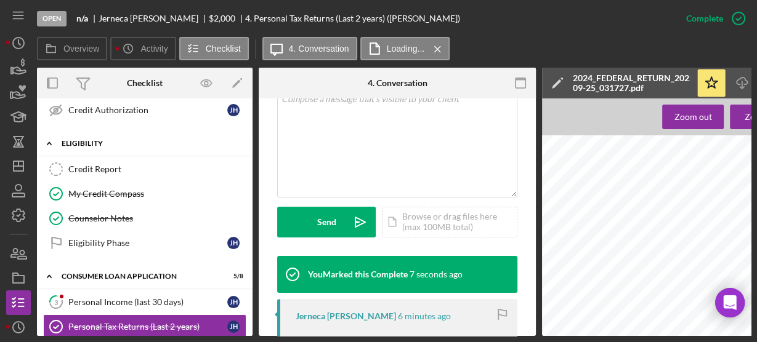
click at [49, 141] on icon "Icon/Expander" at bounding box center [49, 143] width 25 height 25
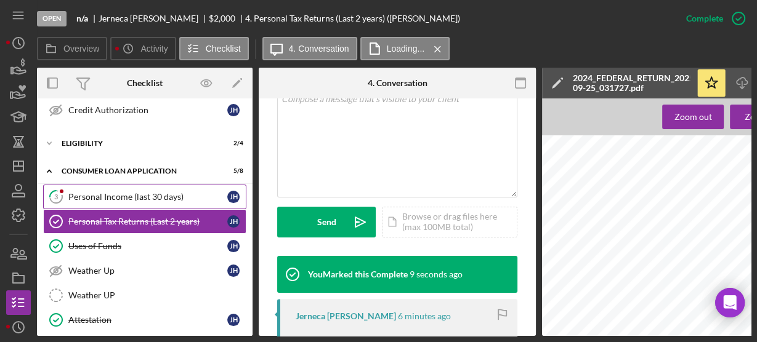
click at [77, 192] on div "Personal Income (last 30 days)" at bounding box center [147, 197] width 159 height 10
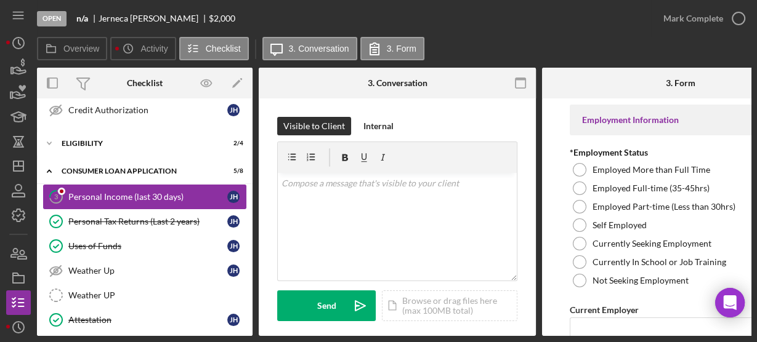
type input "Carle foundation hospital"
type input "Evs"
type input "05/21/2020"
type input "$3,500"
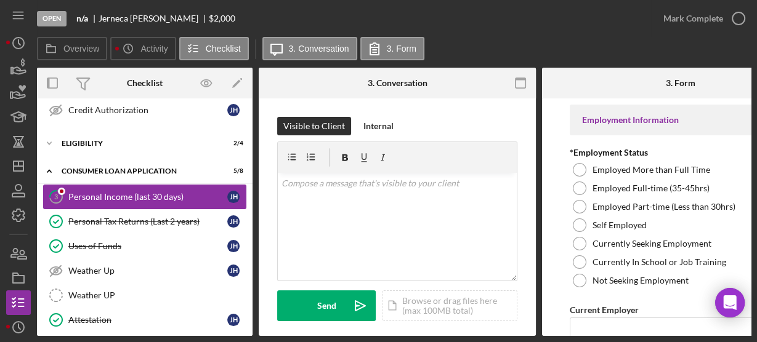
type input "3"
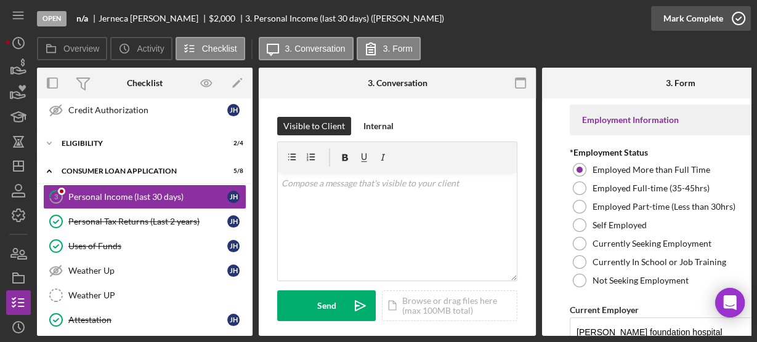
click at [732, 23] on icon "button" at bounding box center [738, 18] width 31 height 31
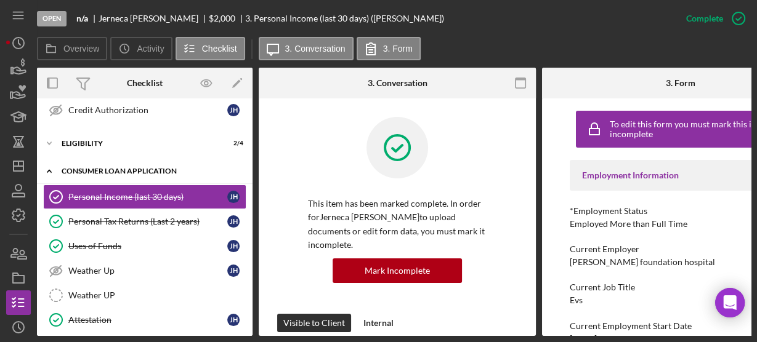
click at [44, 163] on icon "Icon/Expander" at bounding box center [49, 171] width 25 height 25
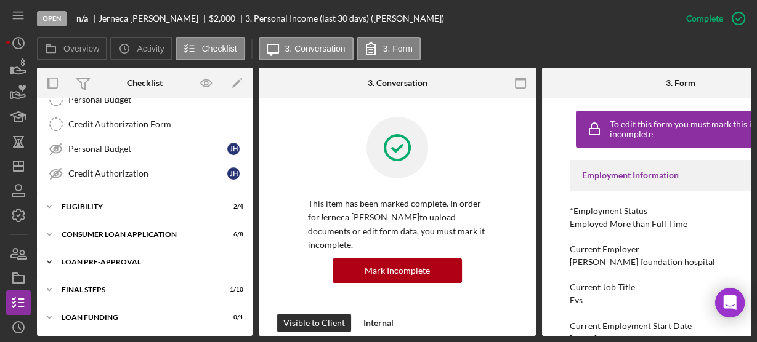
click at [52, 254] on icon "Icon/Expander" at bounding box center [49, 262] width 25 height 25
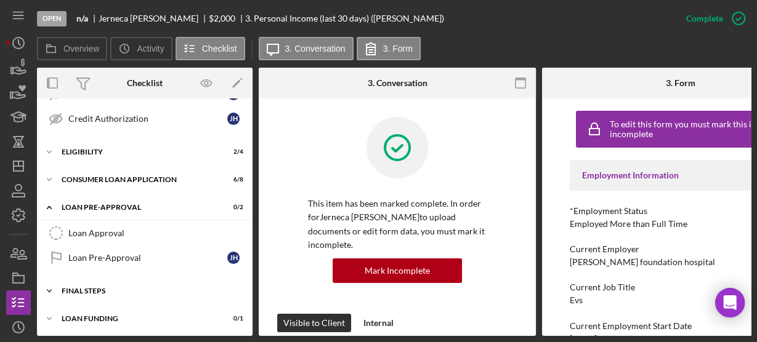
click at [51, 286] on icon "Icon/Expander" at bounding box center [49, 291] width 25 height 25
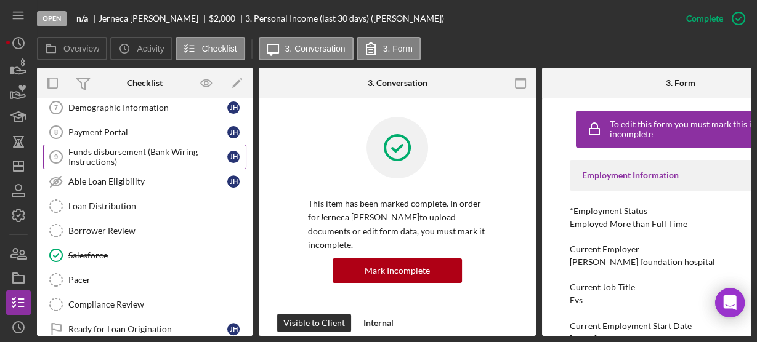
scroll to position [385, 0]
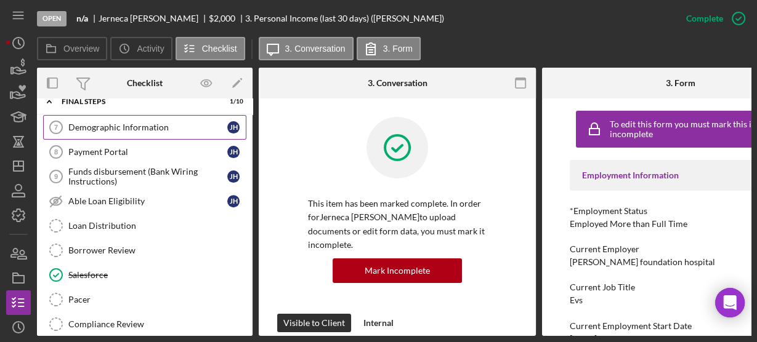
click at [125, 123] on div "Demographic Information" at bounding box center [147, 127] width 159 height 10
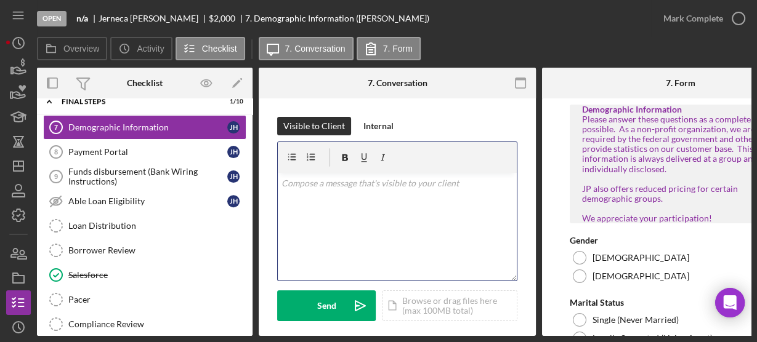
click at [367, 206] on div "v Color teal Color pink Remove color Add row above Add row below Add column bef…" at bounding box center [397, 227] width 239 height 108
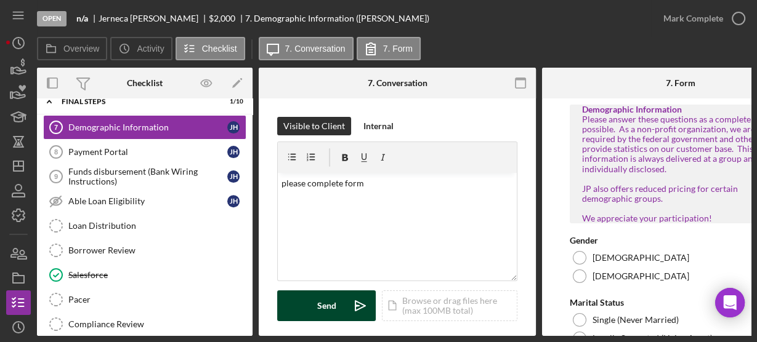
click at [327, 301] on div "Send" at bounding box center [326, 306] width 19 height 31
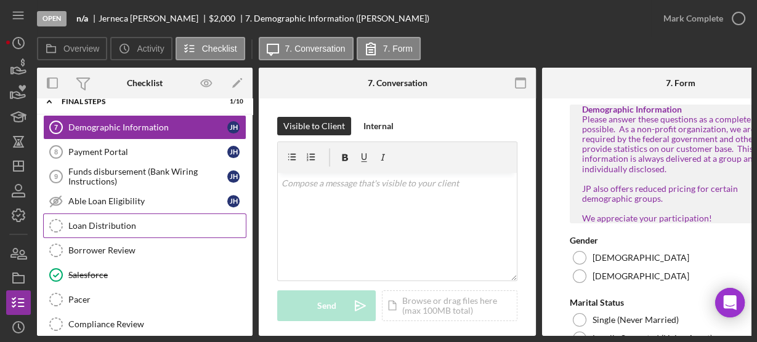
click at [106, 221] on div "Loan Distribution" at bounding box center [156, 226] width 177 height 10
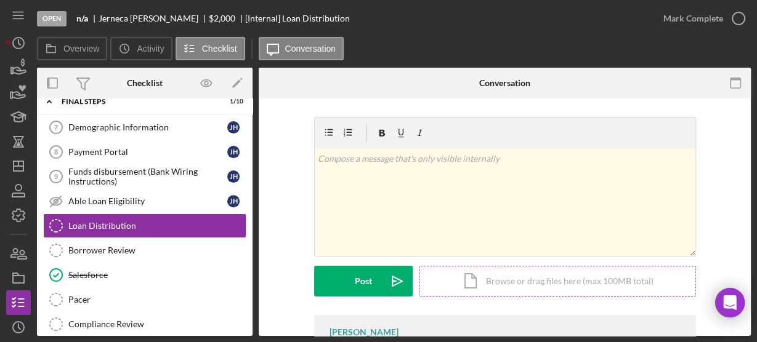
click at [448, 275] on div "Icon/Document Browse or drag files here (max 100MB total) Tap to choose files o…" at bounding box center [557, 281] width 277 height 31
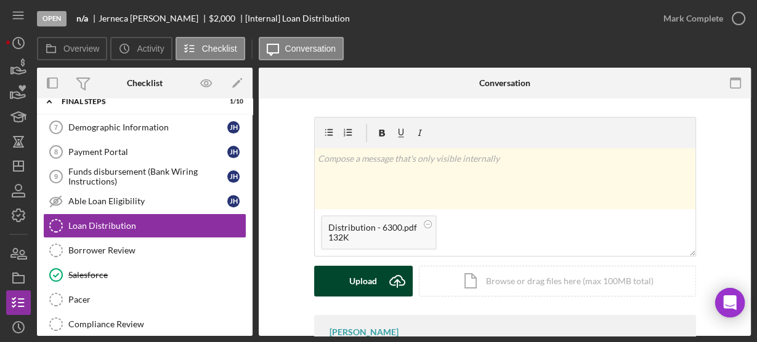
click at [371, 271] on div "Upload" at bounding box center [363, 281] width 28 height 31
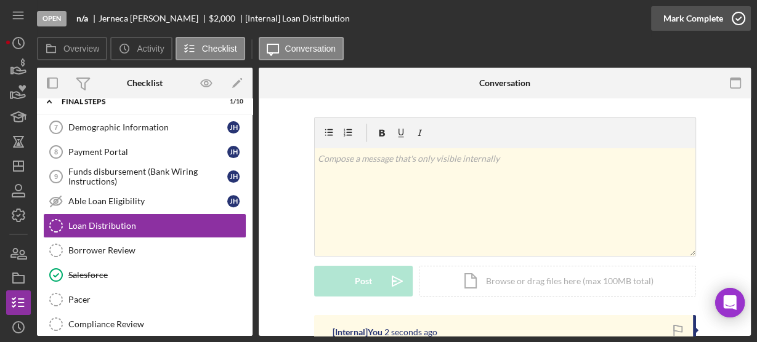
click at [729, 16] on icon "button" at bounding box center [738, 18] width 31 height 31
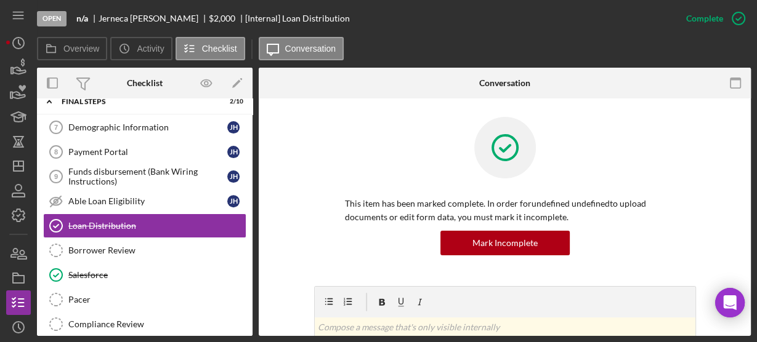
click at [303, 190] on div "This item has been marked complete. In order for undefined undefined to upload …" at bounding box center [504, 201] width 455 height 169
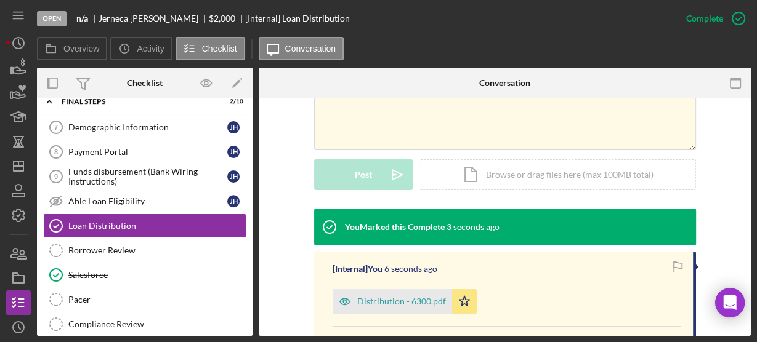
scroll to position [374, 0]
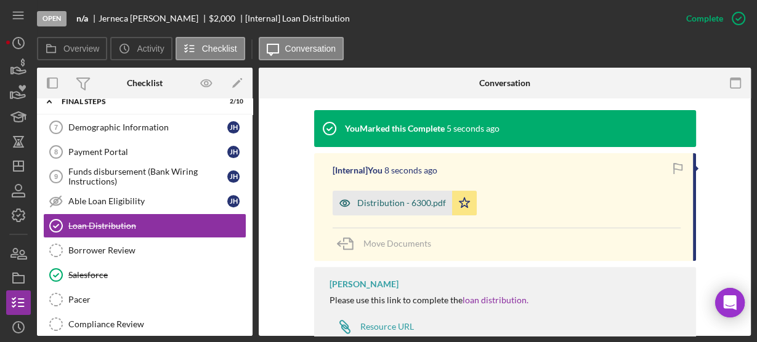
click at [354, 196] on icon "button" at bounding box center [344, 203] width 25 height 25
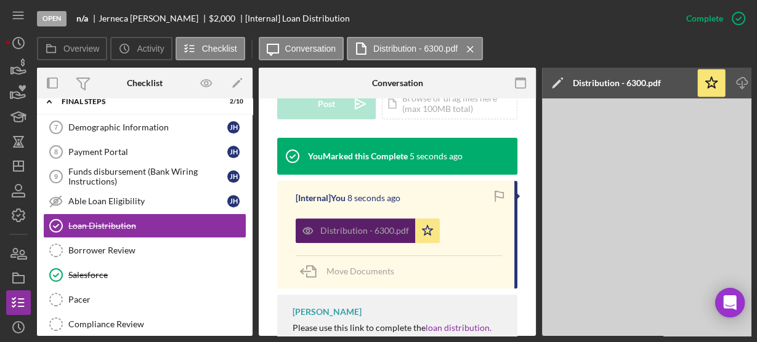
scroll to position [388, 0]
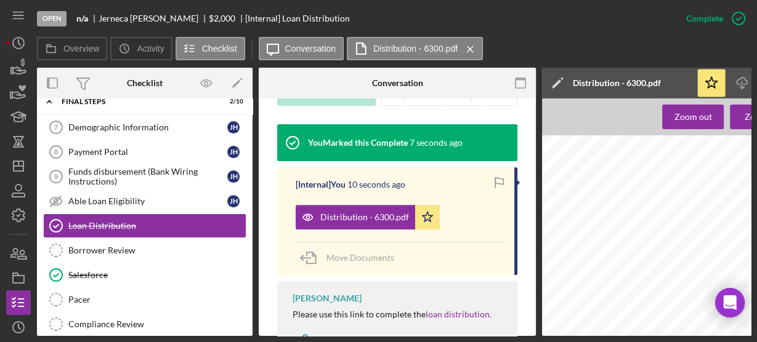
click at [735, 18] on icon "button" at bounding box center [738, 18] width 31 height 31
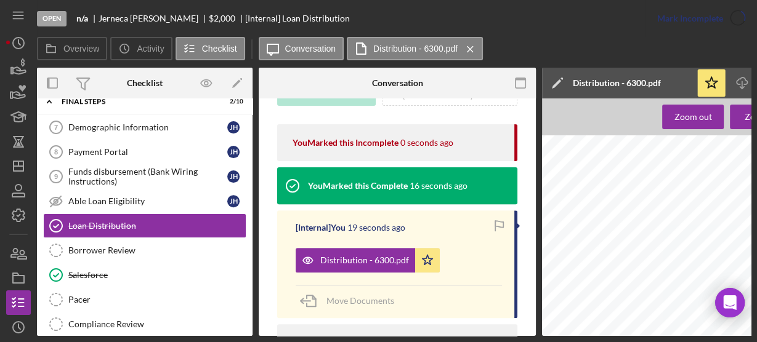
scroll to position [205, 0]
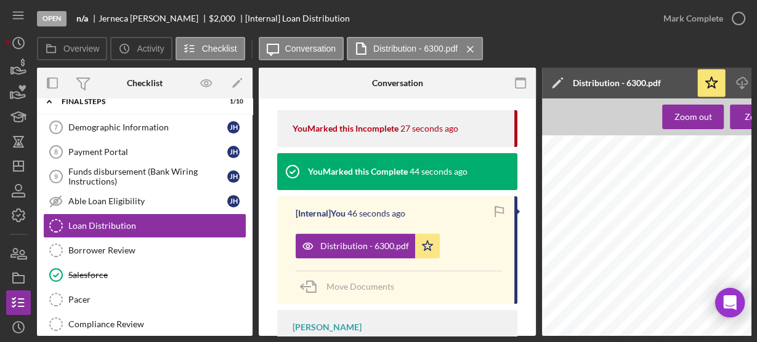
click at [268, 242] on div "v Color teal Color pink Remove color Add row above Add row below Add column bef…" at bounding box center [397, 157] width 277 height 526
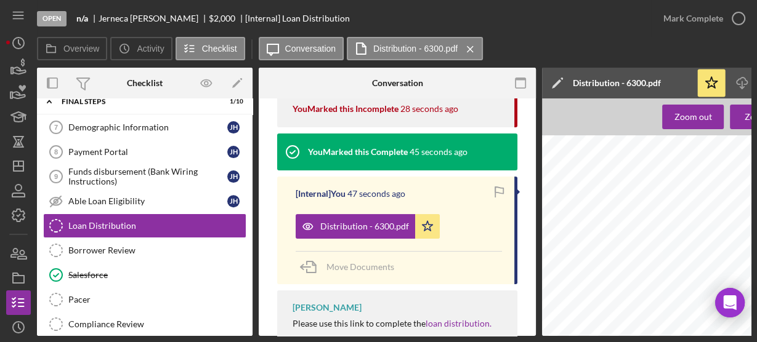
scroll to position [291, 0]
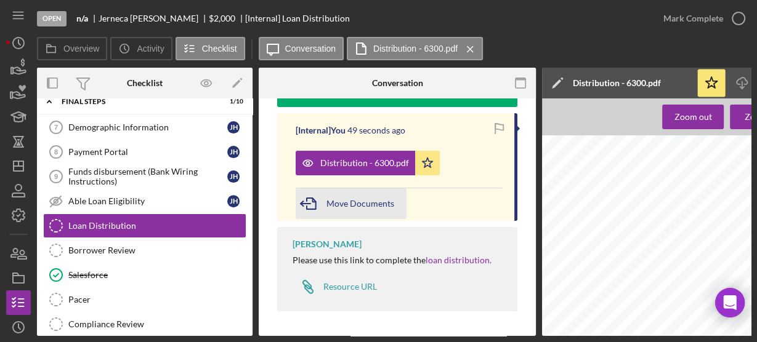
click at [345, 204] on span "Move Documents" at bounding box center [360, 203] width 68 height 10
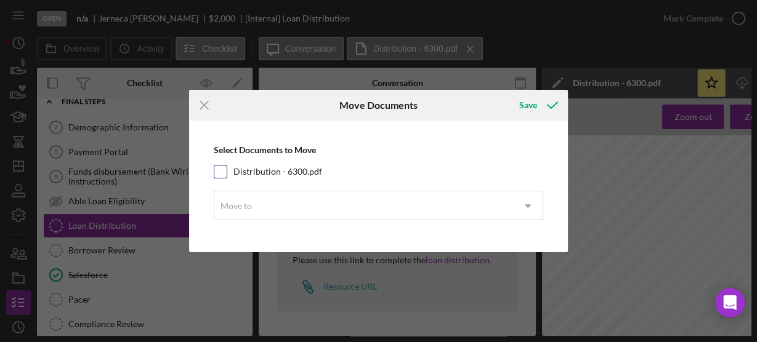
click at [223, 168] on input "Distribution - 6300.pdf" at bounding box center [220, 172] width 12 height 12
checkbox input "true"
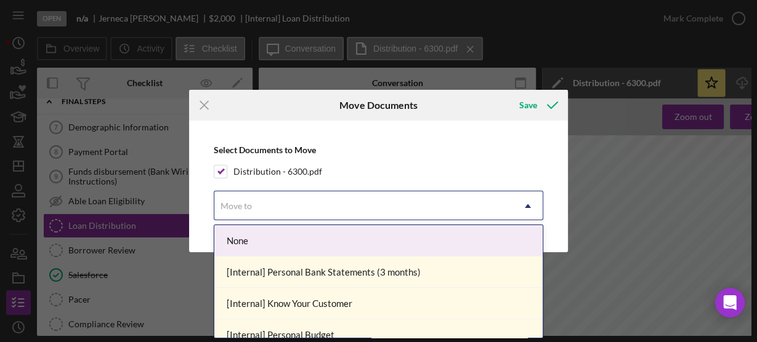
click at [236, 201] on div "Move to" at bounding box center [235, 206] width 31 height 10
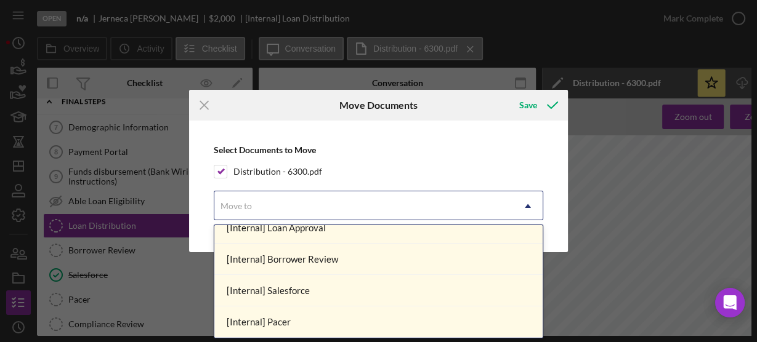
scroll to position [355, 0]
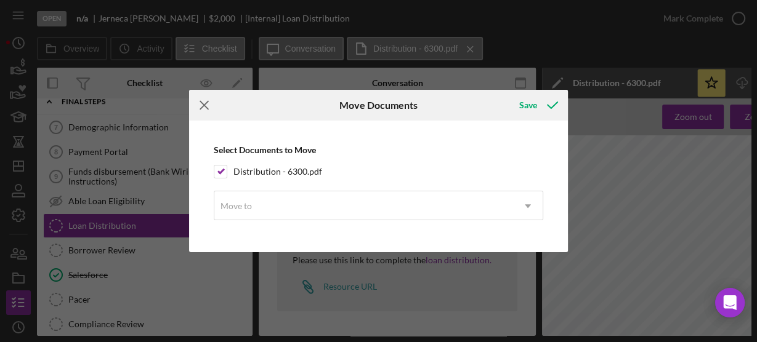
click at [201, 108] on icon "Icon/Menu Close" at bounding box center [204, 105] width 31 height 31
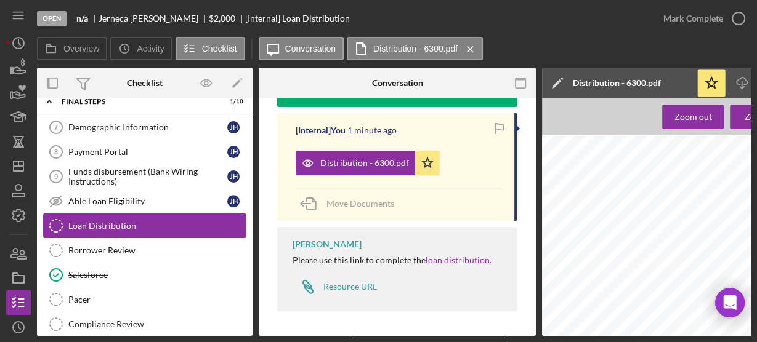
click at [127, 221] on div "Loan Distribution" at bounding box center [156, 226] width 177 height 10
drag, startPoint x: 127, startPoint y: 221, endPoint x: 344, endPoint y: 227, distance: 217.4
click at [344, 227] on div "Overview Internal Workflow Stage Open Icon/Dropdown Arrow Archive (can unarchiv…" at bounding box center [393, 202] width 713 height 268
click at [270, 143] on div "v Color teal Color pink Remove color Add row above Add row below Add column bef…" at bounding box center [397, 73] width 277 height 526
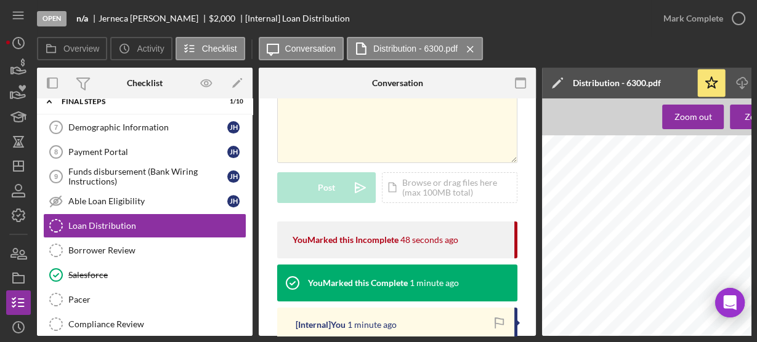
scroll to position [54, 0]
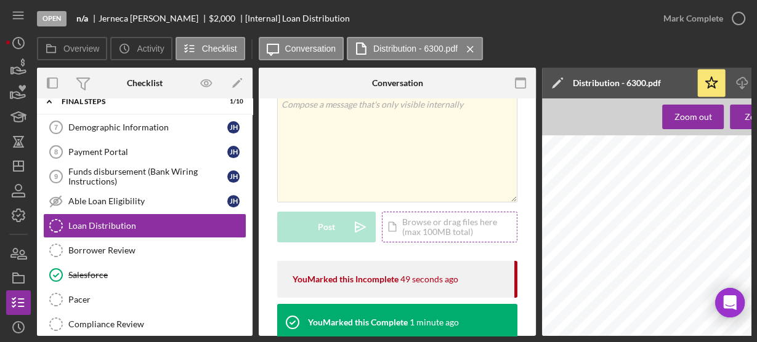
click at [426, 226] on div "Icon/Document Browse or drag files here (max 100MB total) Tap to choose files o…" at bounding box center [449, 227] width 135 height 31
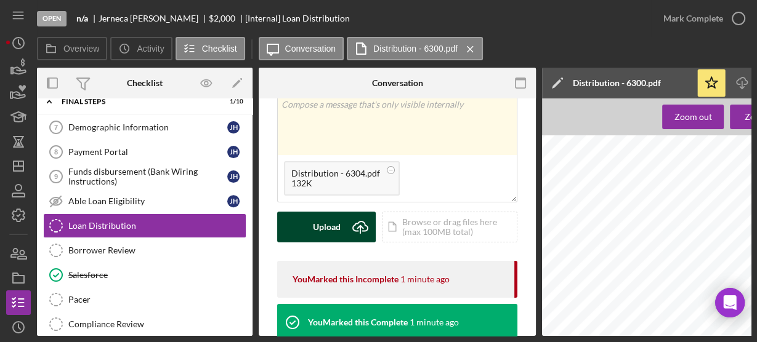
click at [347, 228] on icon "Icon/Upload" at bounding box center [360, 227] width 31 height 31
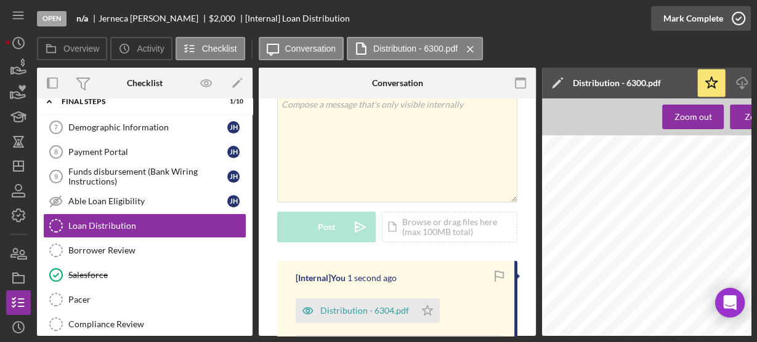
click at [731, 17] on icon "button" at bounding box center [738, 18] width 31 height 31
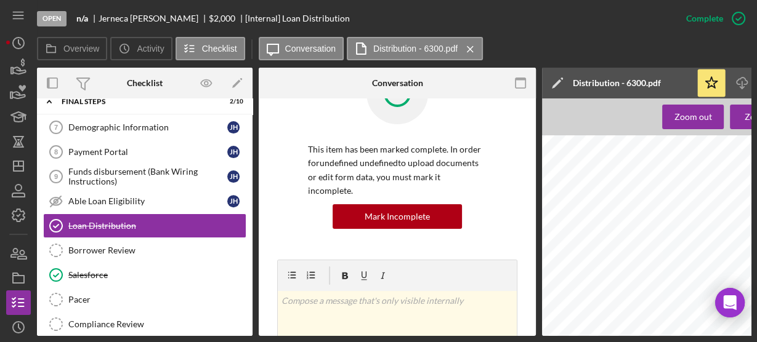
scroll to position [237, 0]
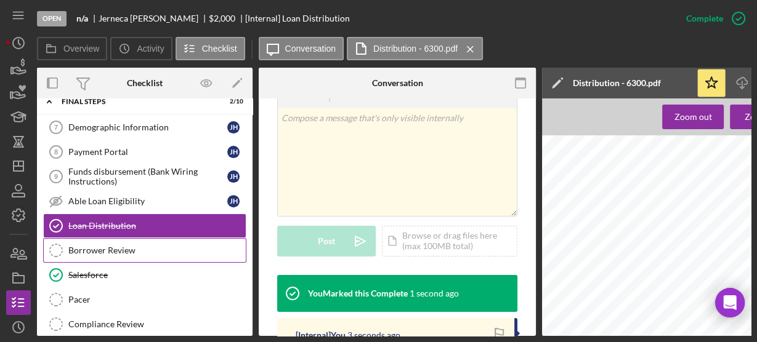
click at [124, 246] on div "Borrower Review" at bounding box center [156, 251] width 177 height 10
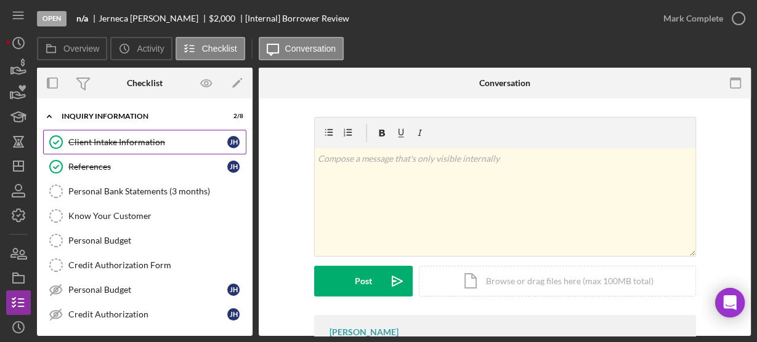
click at [100, 137] on div "Client Intake Information" at bounding box center [147, 142] width 159 height 10
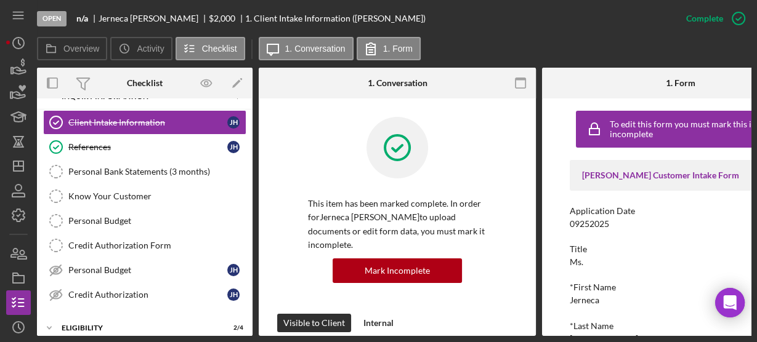
scroll to position [118, 0]
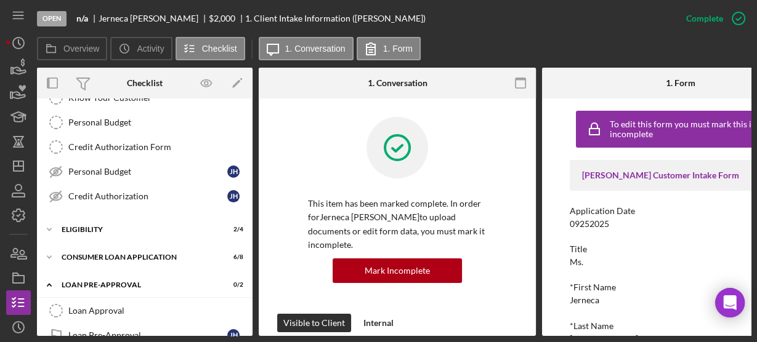
click at [556, 235] on div "To edit this form you must mark this item incomplete Justine PETERSEN Customer …" at bounding box center [680, 217] width 277 height 238
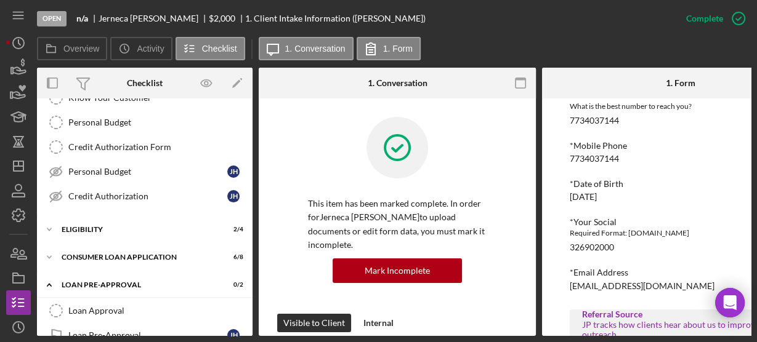
scroll to position [492, 0]
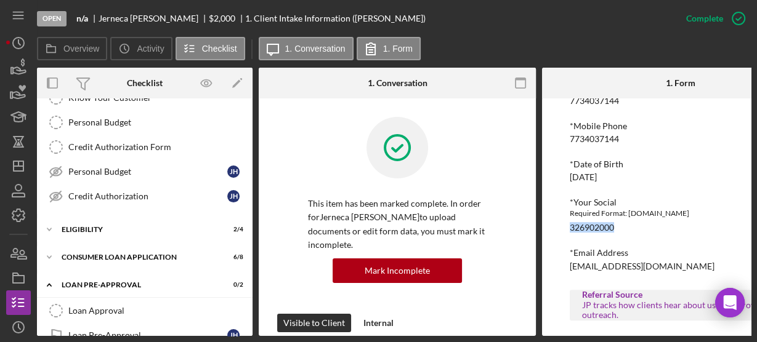
drag, startPoint x: 571, startPoint y: 227, endPoint x: 640, endPoint y: 228, distance: 69.6
click at [640, 228] on div "*Your Social Required Format: XXX.XX.XXX 326902000" at bounding box center [680, 215] width 222 height 35
copy div "326902000"
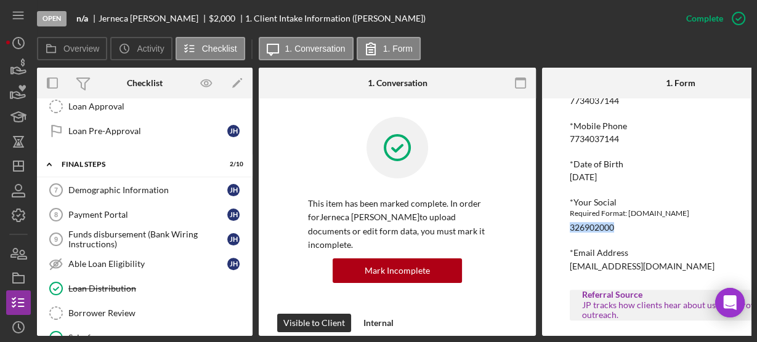
scroll to position [444, 0]
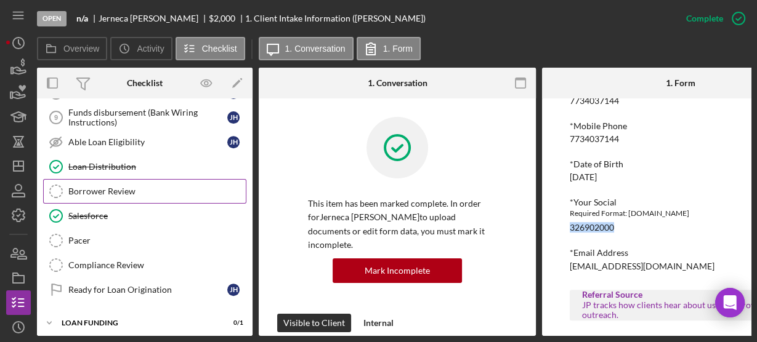
click at [93, 187] on div "Borrower Review" at bounding box center [156, 192] width 177 height 10
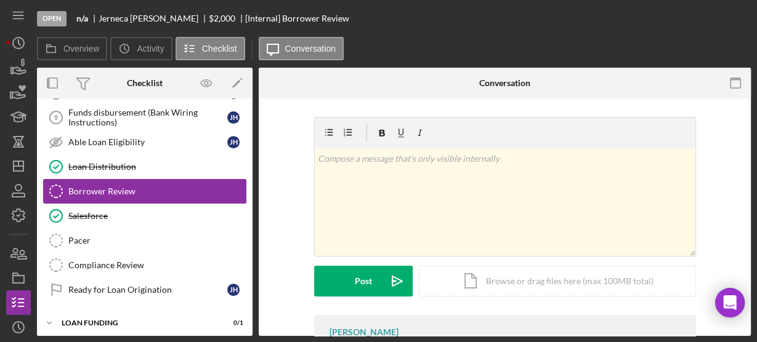
scroll to position [441, 0]
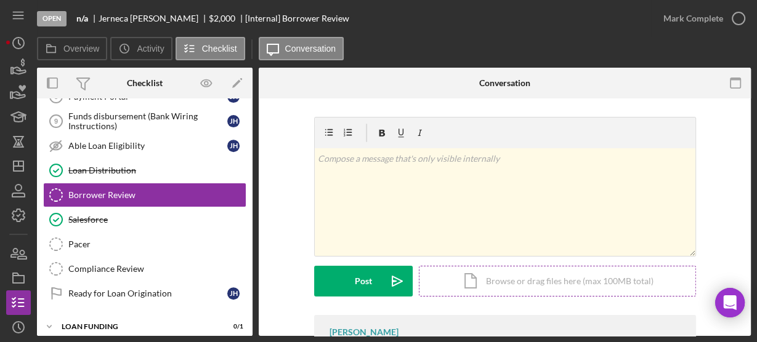
click at [490, 273] on div "Icon/Document Browse or drag files here (max 100MB total) Tap to choose files o…" at bounding box center [557, 281] width 277 height 31
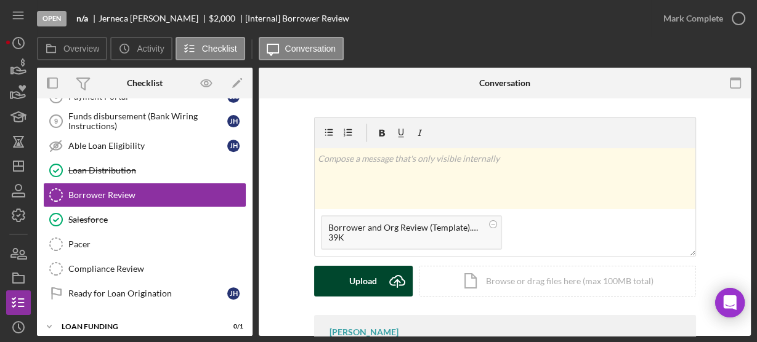
click at [365, 279] on div "Upload" at bounding box center [363, 281] width 28 height 31
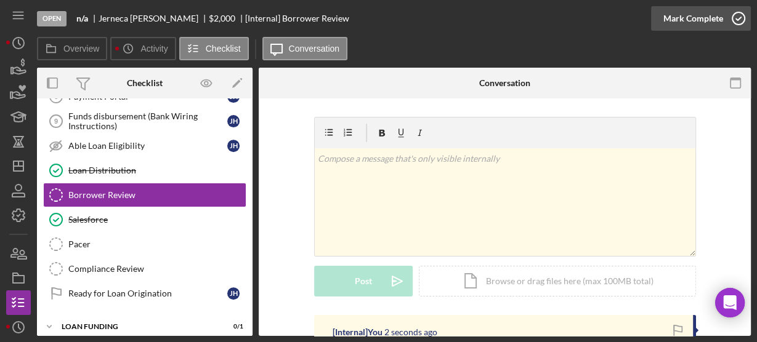
click at [739, 18] on icon "button" at bounding box center [738, 18] width 31 height 31
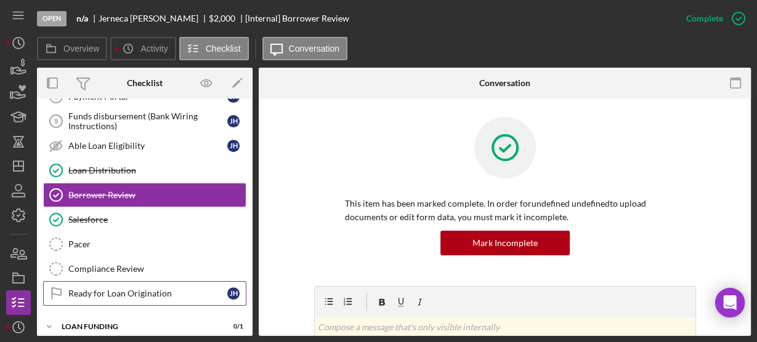
click at [107, 289] on div "Ready for Loan Origination" at bounding box center [147, 294] width 159 height 10
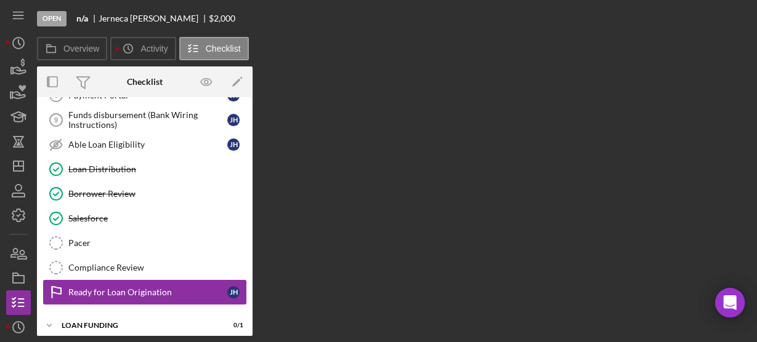
scroll to position [441, 0]
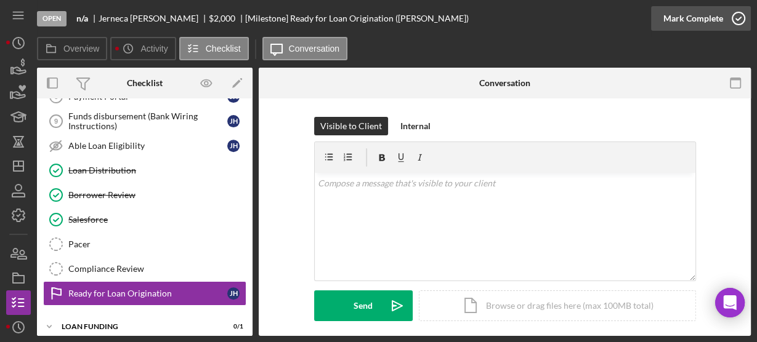
click at [741, 21] on icon "button" at bounding box center [738, 18] width 31 height 31
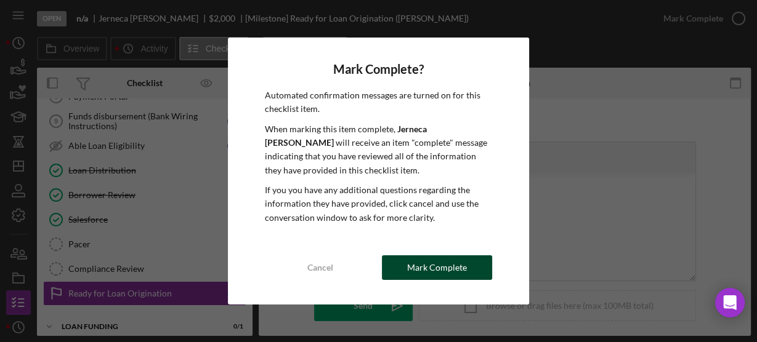
click at [468, 263] on button "Mark Complete" at bounding box center [437, 267] width 110 height 25
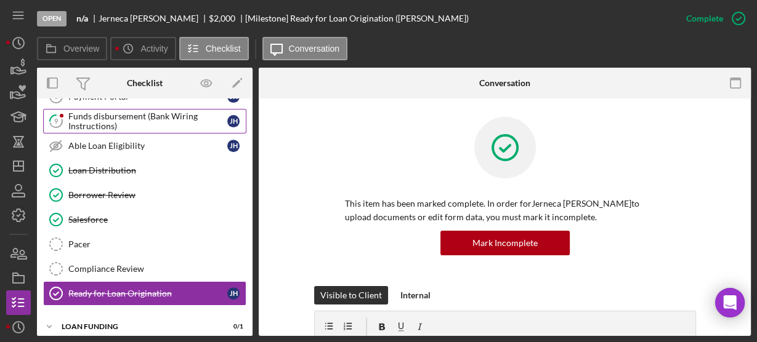
click at [164, 114] on div "Funds disbursement (Bank Wiring Instructions)" at bounding box center [147, 121] width 159 height 20
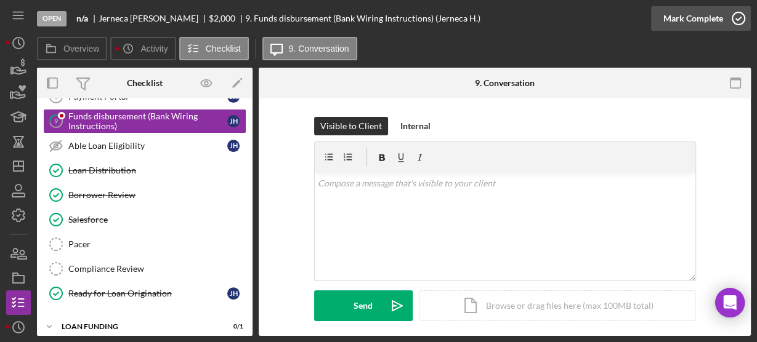
click at [735, 23] on icon "button" at bounding box center [738, 18] width 31 height 31
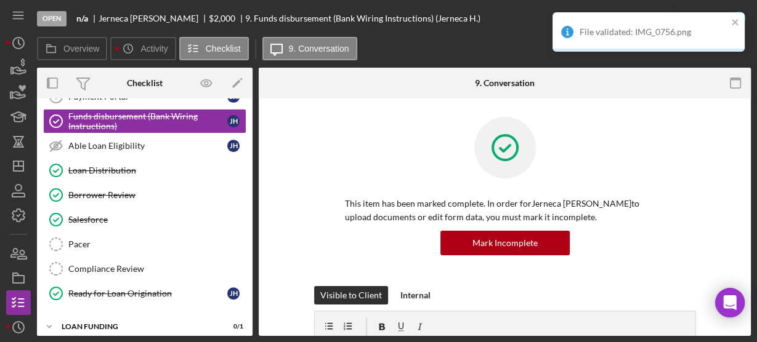
scroll to position [233, 0]
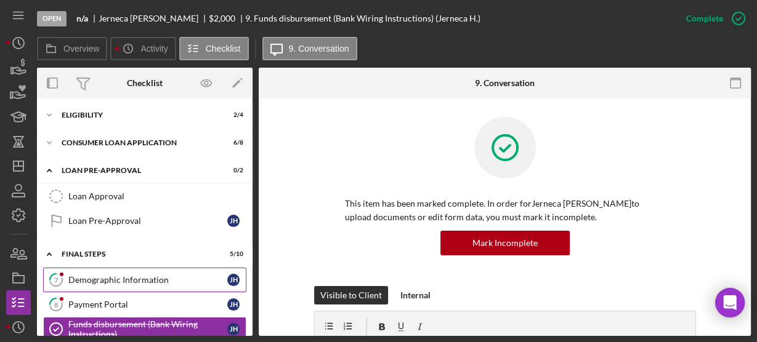
click at [111, 275] on div "Demographic Information" at bounding box center [147, 280] width 159 height 10
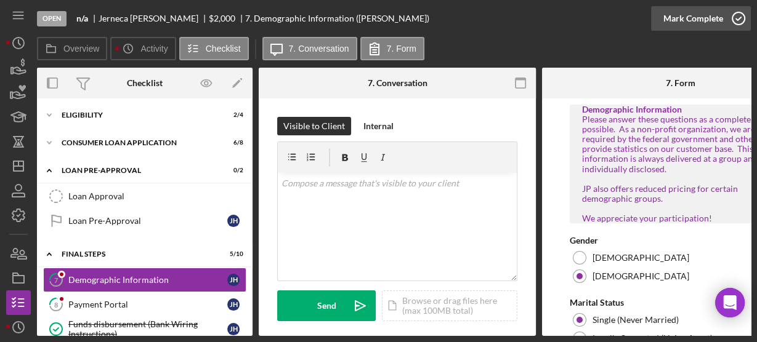
click at [737, 21] on icon "button" at bounding box center [738, 18] width 31 height 31
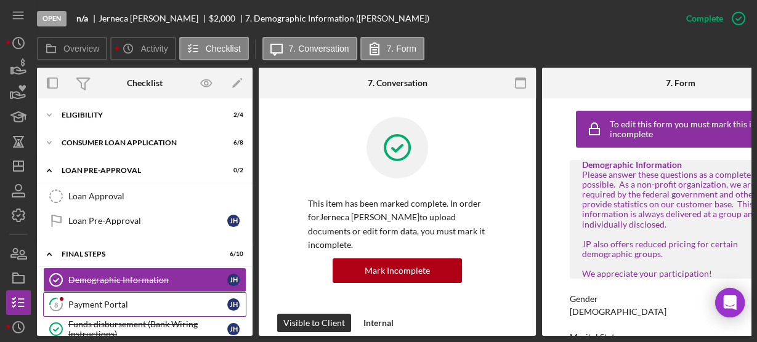
click at [173, 292] on link "8 Payment Portal J H" at bounding box center [144, 304] width 203 height 25
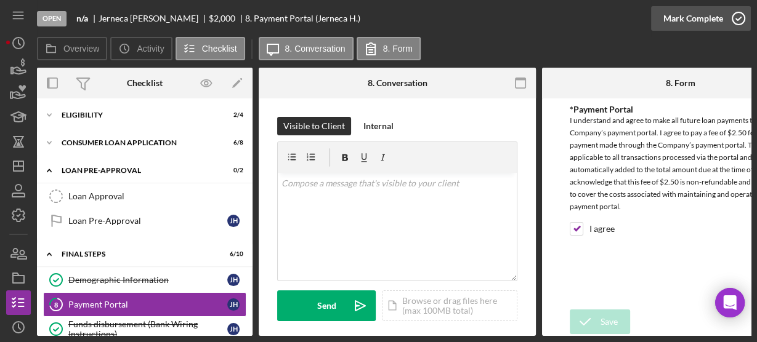
click at [742, 18] on icon "button" at bounding box center [738, 18] width 31 height 31
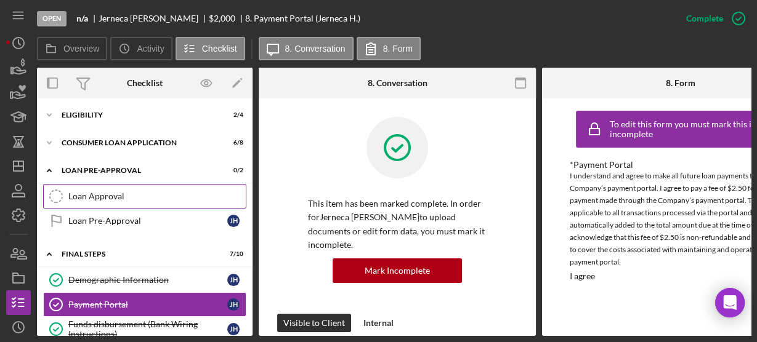
click at [89, 191] on div "Loan Approval" at bounding box center [156, 196] width 177 height 10
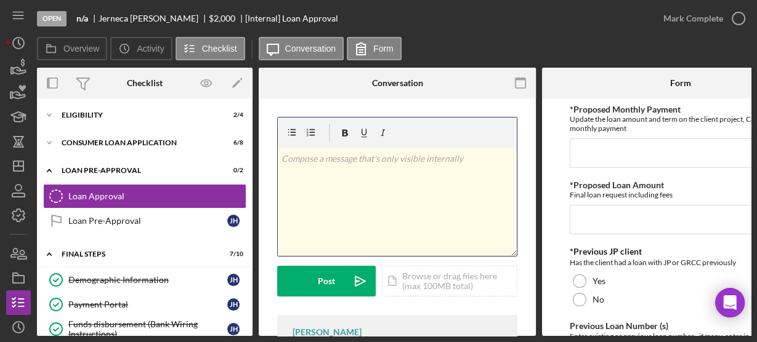
click at [470, 215] on div "v Color teal Color pink Remove color Add row above Add row below Add column bef…" at bounding box center [397, 202] width 239 height 108
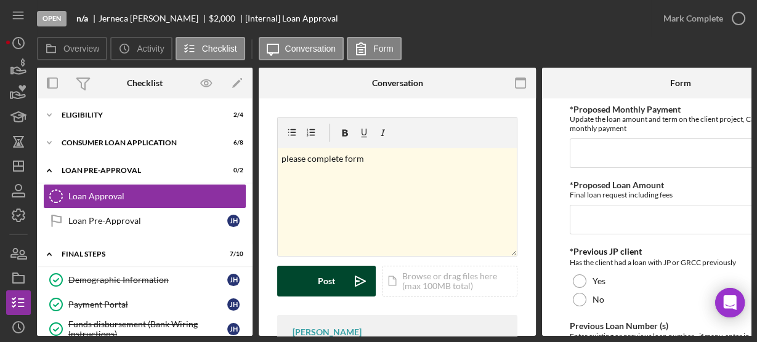
click at [336, 283] on button "Post Icon/icon-invite-send" at bounding box center [326, 281] width 98 height 31
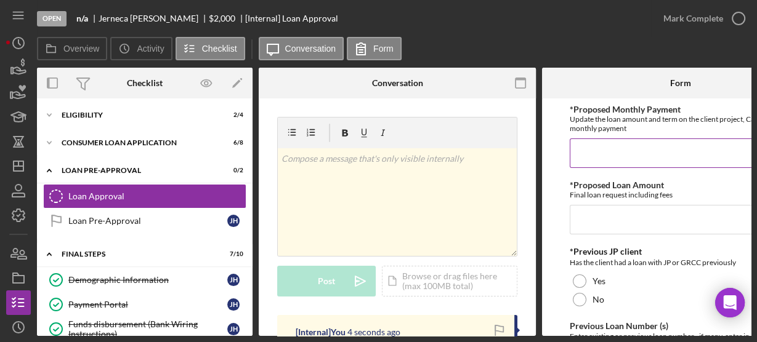
click at [592, 150] on input "*Proposed Monthly Payment" at bounding box center [680, 154] width 222 height 30
click at [604, 150] on input "*Proposed Monthly Payment" at bounding box center [680, 154] width 222 height 30
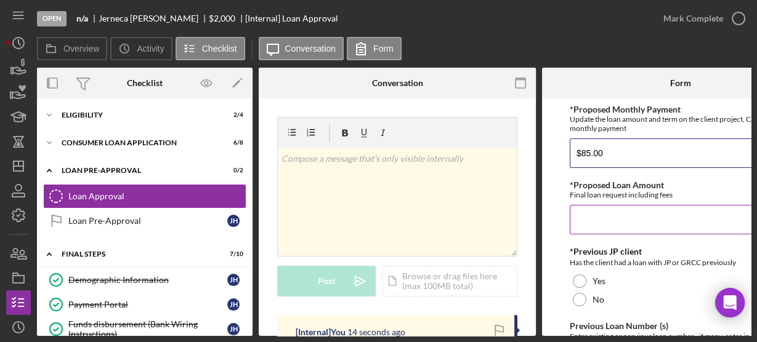
type input "$85.00"
click at [604, 220] on input "*Proposed Loan Amount" at bounding box center [680, 220] width 222 height 30
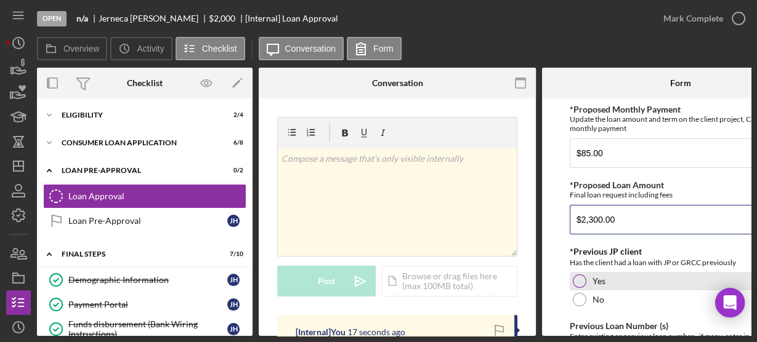
type input "$2,300.00"
click at [576, 279] on div at bounding box center [579, 282] width 14 height 14
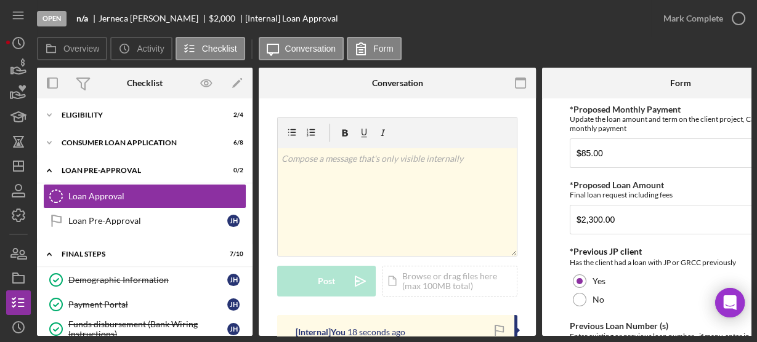
click at [555, 236] on form "*Proposed Monthly Payment Update the loan amount and term on the client project…" at bounding box center [680, 217] width 277 height 238
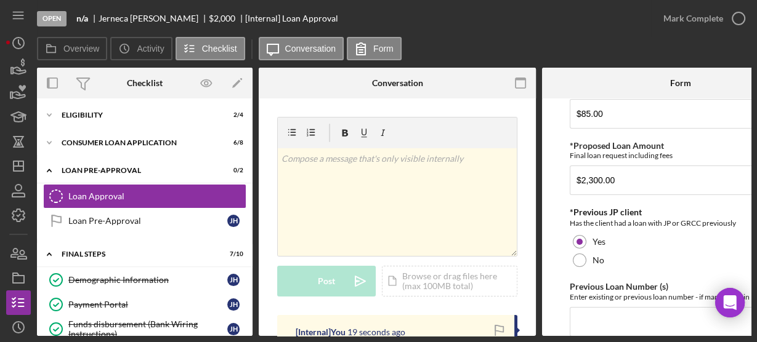
scroll to position [59, 0]
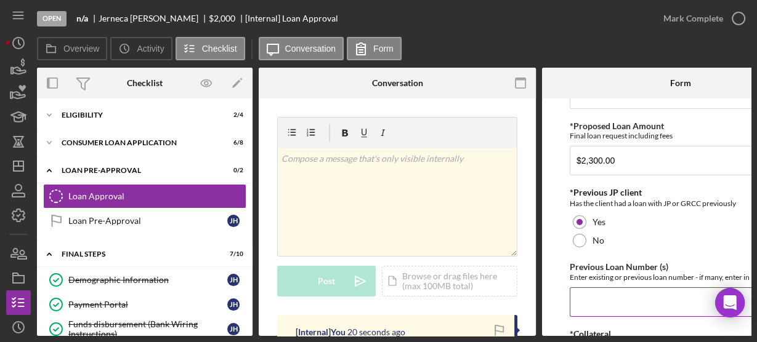
click at [582, 299] on input "Previous Loan Number (s)" at bounding box center [680, 302] width 222 height 30
click at [585, 296] on input "Previous Loan Number (s)" at bounding box center [680, 302] width 222 height 30
type input "11951"
click at [550, 282] on form "*Proposed Monthly Payment Update the loan amount and term on the client project…" at bounding box center [680, 217] width 277 height 238
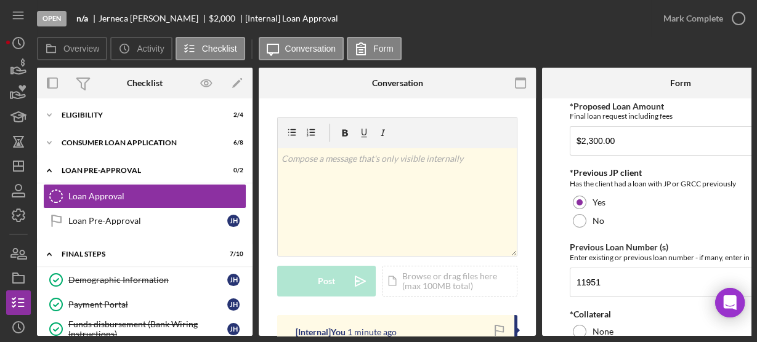
scroll to position [98, 0]
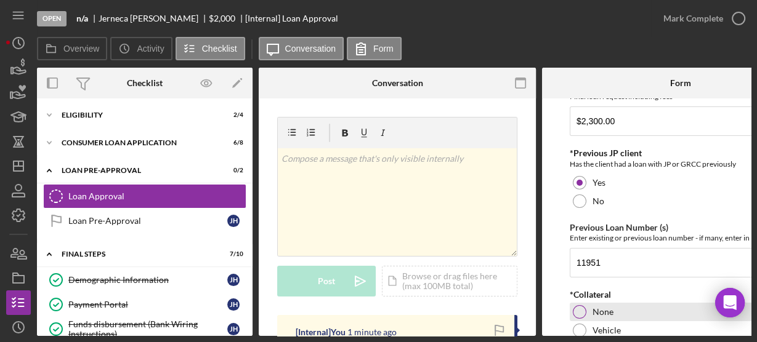
click at [576, 307] on div at bounding box center [579, 312] width 14 height 14
click at [553, 268] on form "*Proposed Monthly Payment Update the loan amount and term on the client project…" at bounding box center [680, 217] width 277 height 238
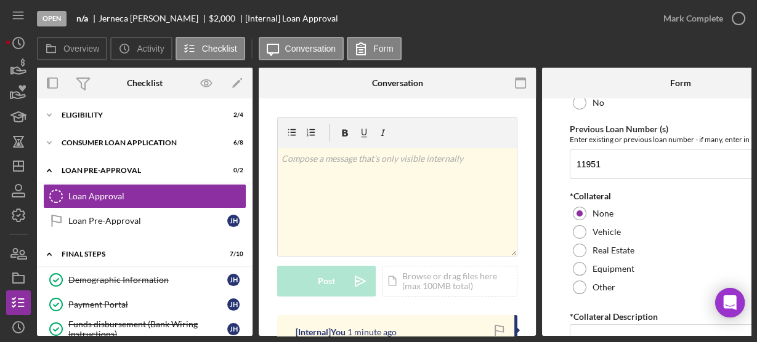
scroll to position [276, 0]
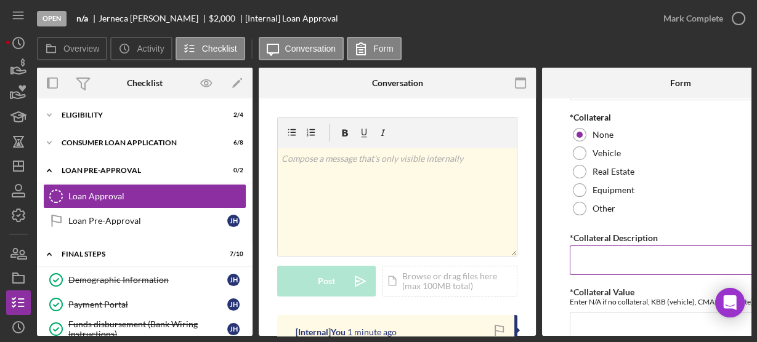
click at [582, 267] on input "*Collateral Description" at bounding box center [680, 261] width 222 height 30
type input "n/a"
drag, startPoint x: 561, startPoint y: 287, endPoint x: 587, endPoint y: 323, distance: 44.1
click at [587, 323] on form "*Proposed Monthly Payment Update the loan amount and term on the client project…" at bounding box center [680, 217] width 277 height 238
click at [587, 323] on input "*Collateral Value" at bounding box center [680, 327] width 222 height 30
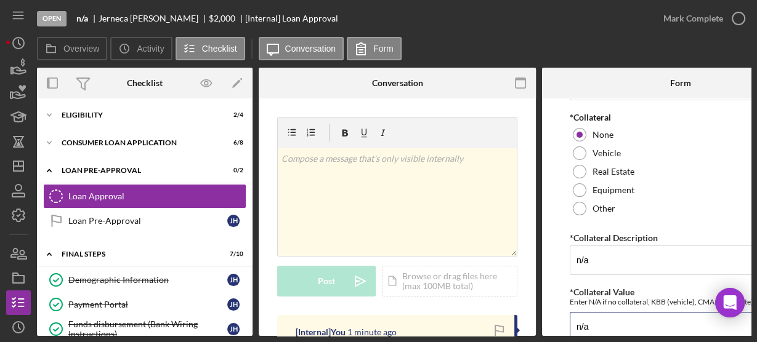
type input "n/a"
click at [559, 267] on form "*Proposed Monthly Payment Update the loan amount and term on the client project…" at bounding box center [680, 217] width 277 height 238
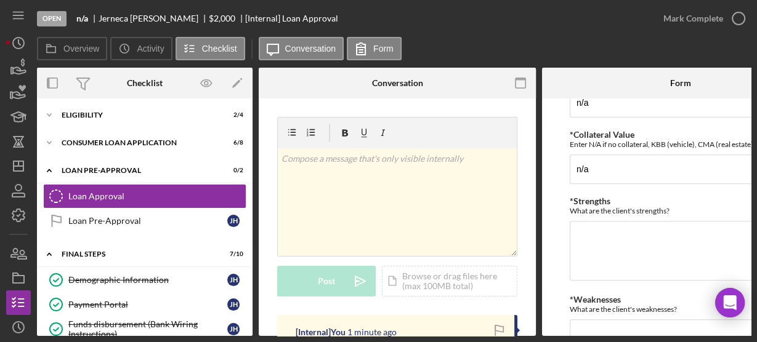
scroll to position [492, 0]
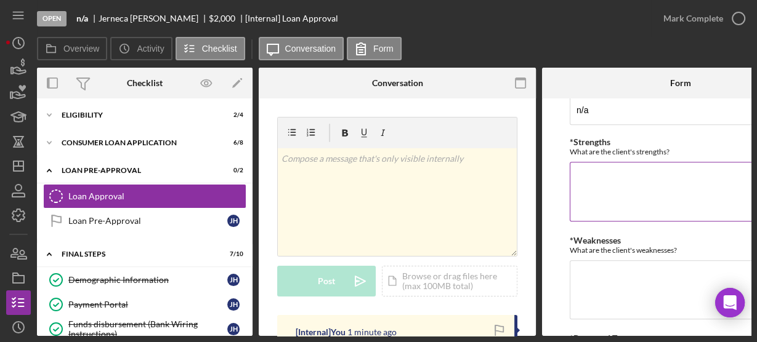
click at [583, 198] on textarea "*Strengths" at bounding box center [680, 191] width 222 height 59
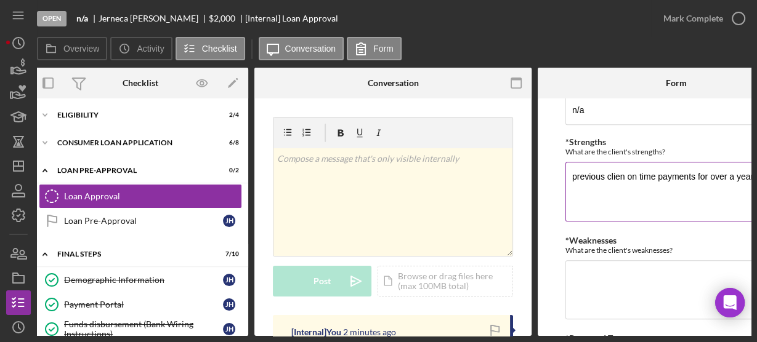
scroll to position [0, 7]
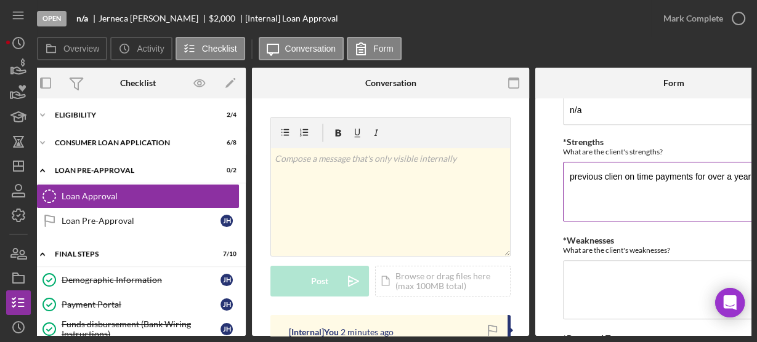
click at [621, 178] on textarea "previous clien on time payments for over a year" at bounding box center [674, 191] width 222 height 59
type textarea "previous client on time payments for over a year"
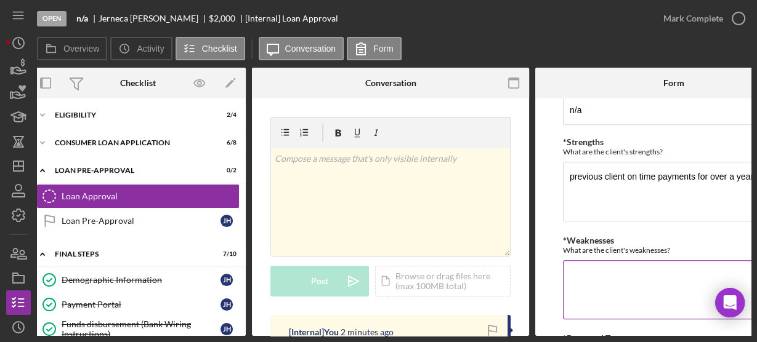
click at [609, 276] on textarea "*Weaknesses" at bounding box center [674, 289] width 222 height 59
type textarea "Credit score"
click at [553, 198] on form "*Proposed Monthly Payment Update the loan amount and term on the client project…" at bounding box center [673, 217] width 277 height 238
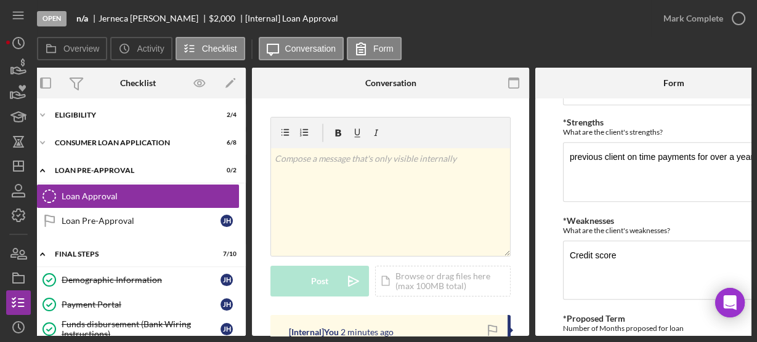
scroll to position [588, 0]
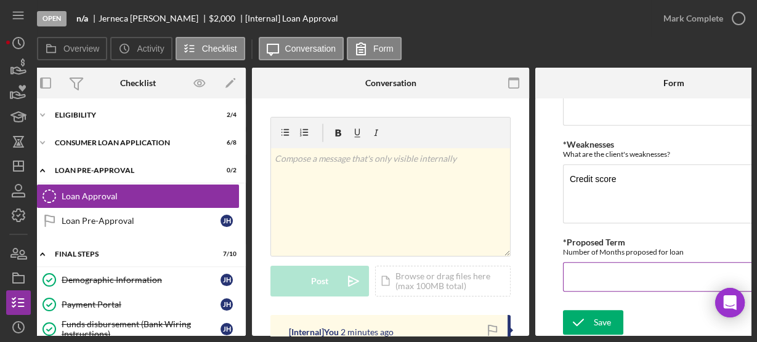
click at [590, 278] on input "*Proposed Term" at bounding box center [674, 277] width 222 height 30
type input "36"
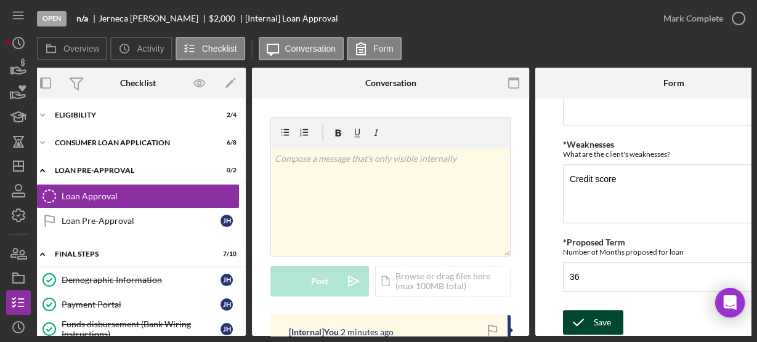
click at [590, 322] on icon "submit" at bounding box center [578, 322] width 31 height 31
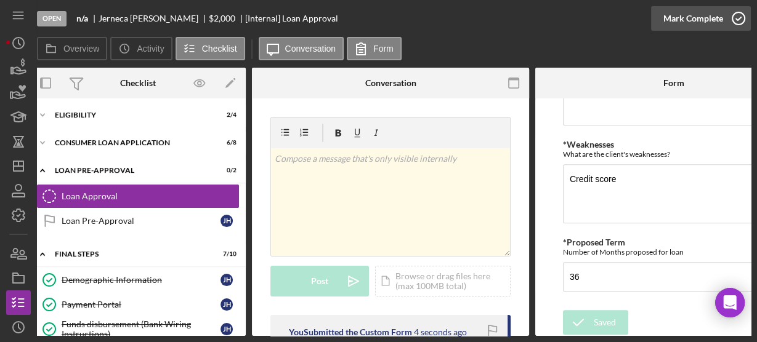
click at [736, 20] on icon "button" at bounding box center [738, 18] width 31 height 31
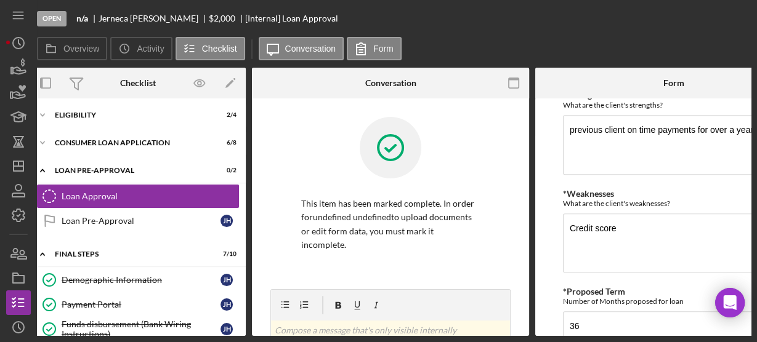
scroll to position [638, 0]
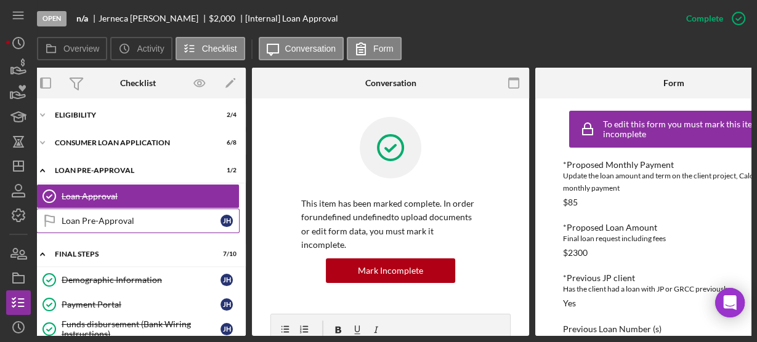
click at [101, 216] on div "Loan Pre-Approval" at bounding box center [141, 221] width 159 height 10
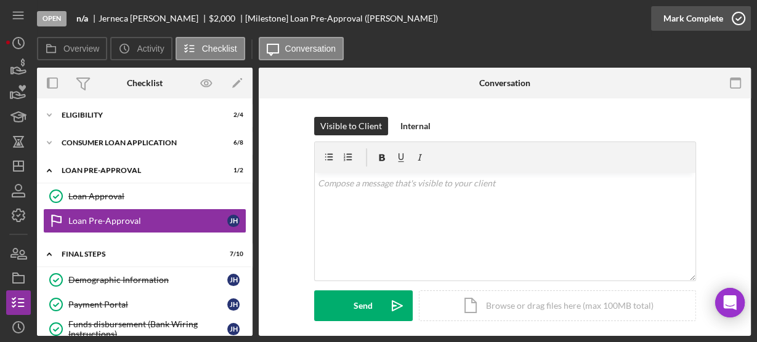
click at [738, 22] on icon "button" at bounding box center [738, 18] width 31 height 31
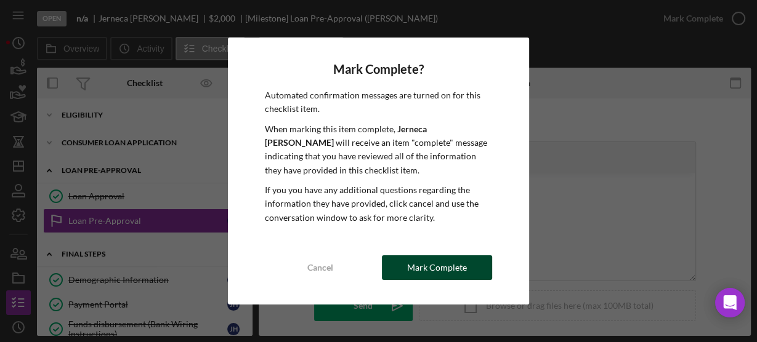
click at [421, 269] on div "Mark Complete" at bounding box center [437, 267] width 60 height 25
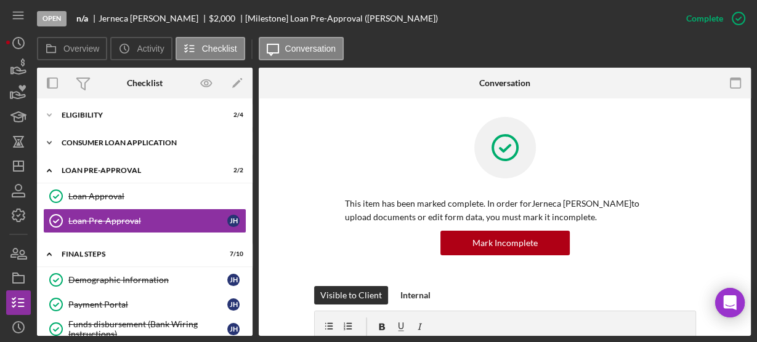
click at [50, 135] on icon "Icon/Expander" at bounding box center [49, 143] width 25 height 25
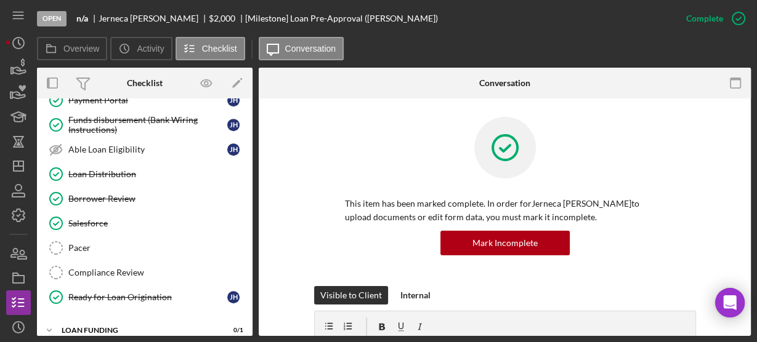
scroll to position [433, 0]
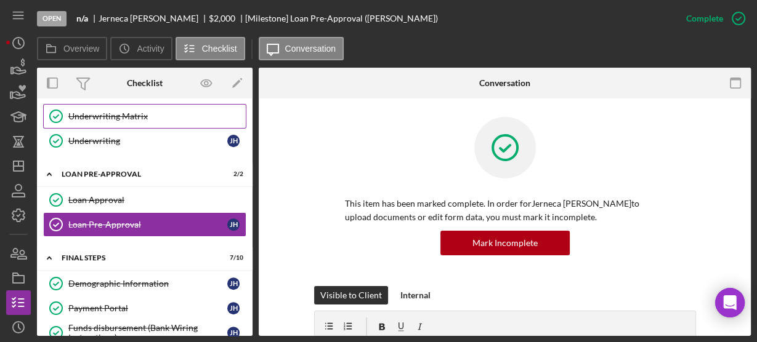
click at [159, 111] on div "Underwriting Matrix" at bounding box center [156, 116] width 177 height 10
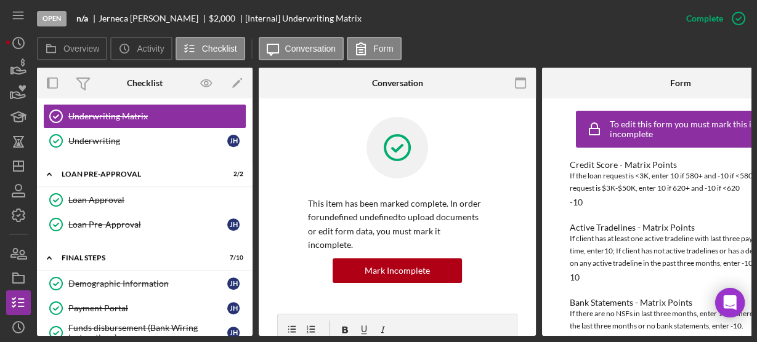
click at [248, 125] on div "Personal Income (last 30 days) Personal Income (last 30 days) J H Personal Tax …" at bounding box center [144, 57] width 215 height 203
click at [245, 123] on div "Personal Income (last 30 days) Personal Income (last 30 days) J H Personal Tax …" at bounding box center [144, 57] width 215 height 203
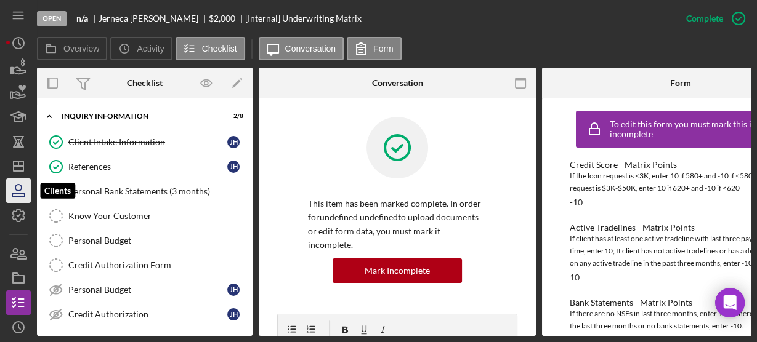
click at [23, 194] on icon "button" at bounding box center [18, 190] width 31 height 31
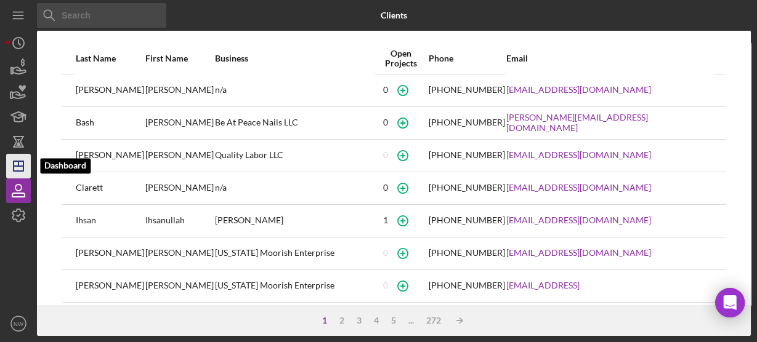
click at [18, 162] on line "button" at bounding box center [18, 163] width 0 height 5
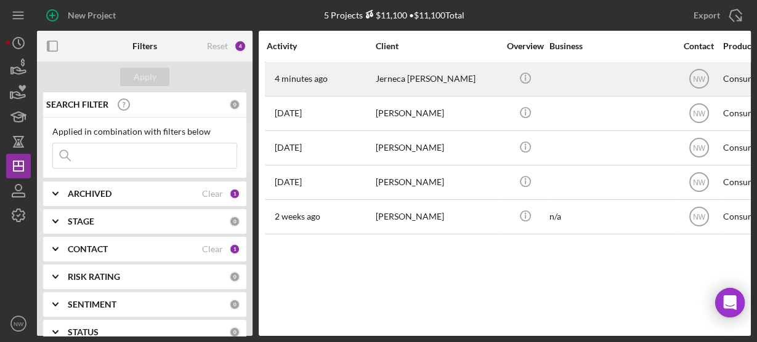
click at [393, 77] on div "Jerneca Hemphill" at bounding box center [437, 79] width 123 height 33
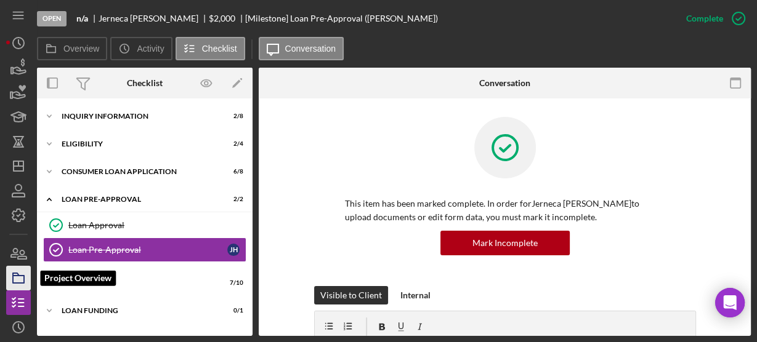
click at [20, 276] on rect "button" at bounding box center [18, 279] width 11 height 7
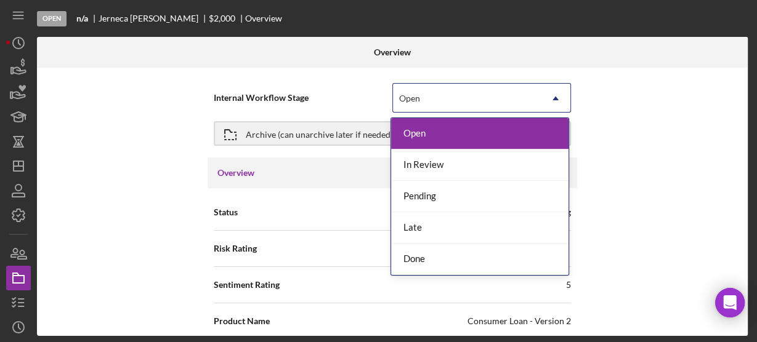
click at [395, 93] on div "Open" at bounding box center [467, 98] width 148 height 28
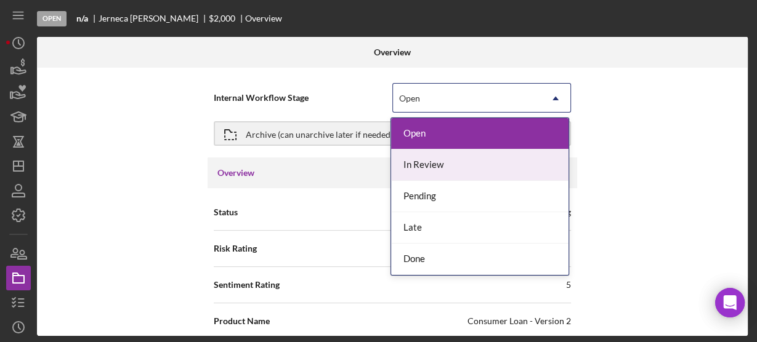
click at [409, 165] on div "In Review" at bounding box center [479, 165] width 177 height 31
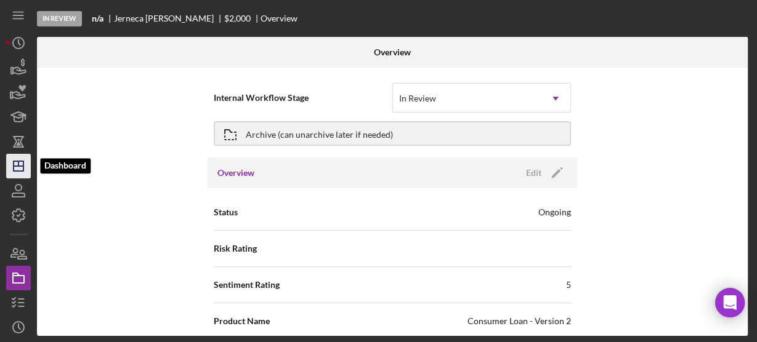
click at [17, 169] on icon "Icon/Dashboard" at bounding box center [18, 166] width 31 height 31
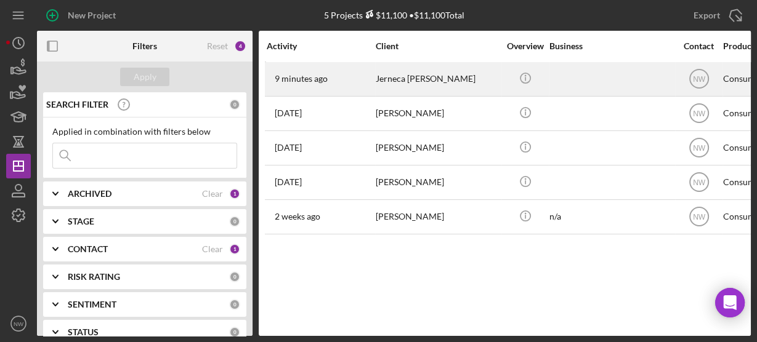
click at [409, 83] on div "Jerneca Hemphill" at bounding box center [437, 79] width 123 height 33
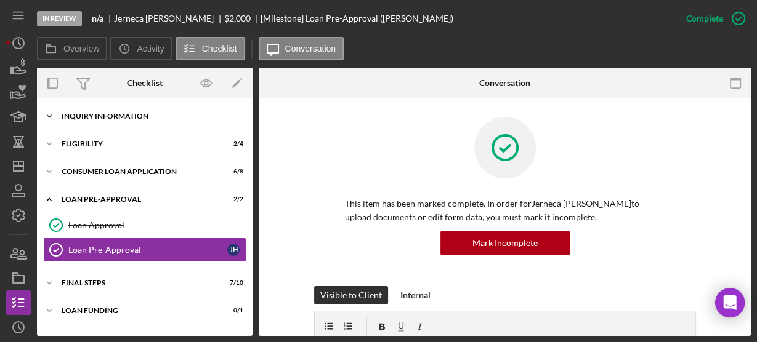
click at [182, 116] on div "Inquiry Information" at bounding box center [149, 116] width 175 height 7
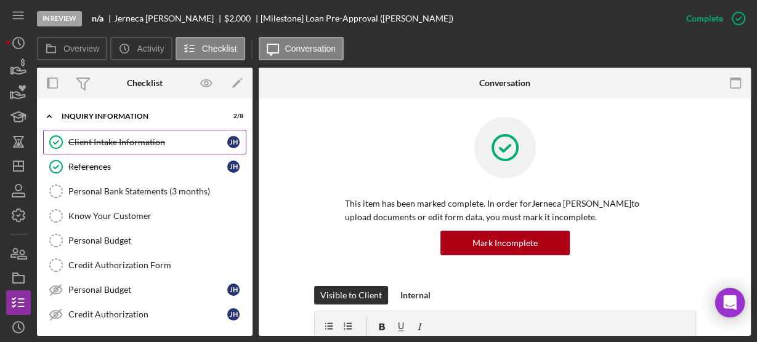
click at [140, 143] on div "Client Intake Information" at bounding box center [147, 142] width 159 height 10
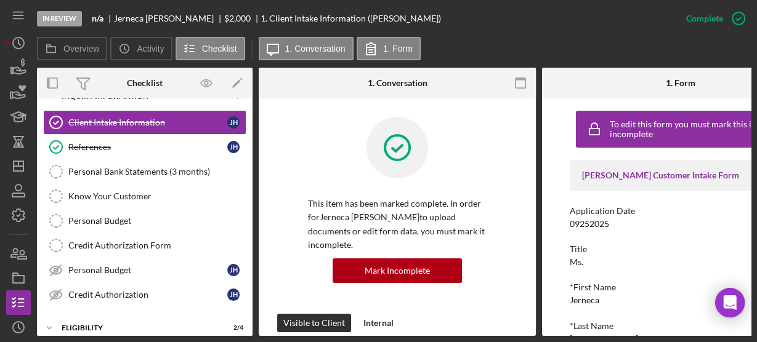
scroll to position [79, 0]
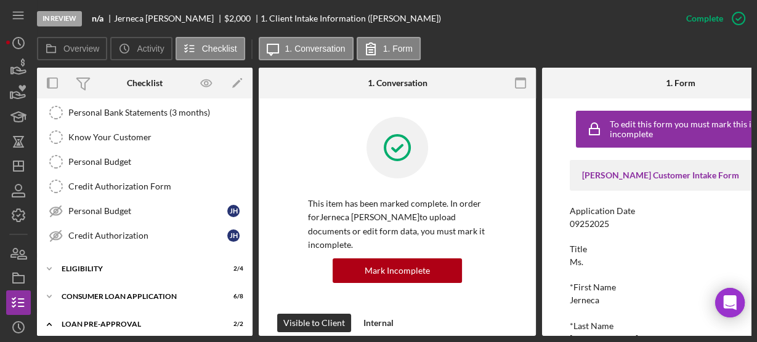
click at [556, 127] on div "To edit this form you must mark this item incomplete Justine PETERSEN Customer …" at bounding box center [680, 217] width 277 height 238
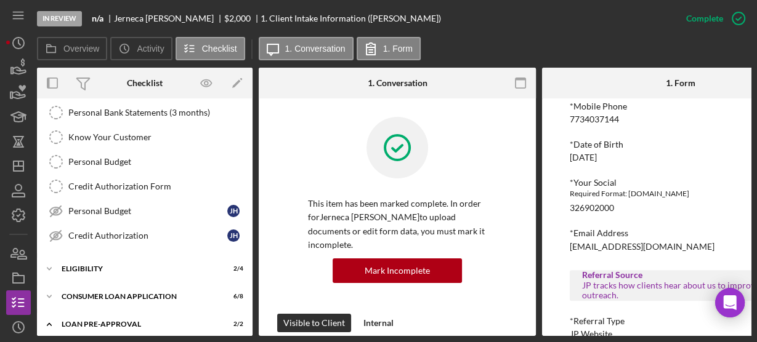
scroll to position [587, 0]
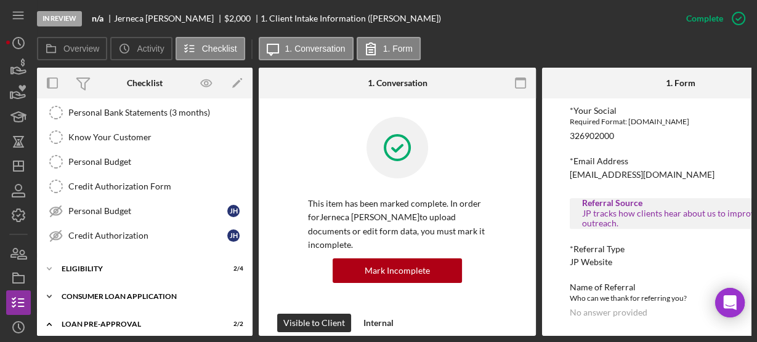
click at [54, 291] on icon "Icon/Expander" at bounding box center [49, 296] width 25 height 25
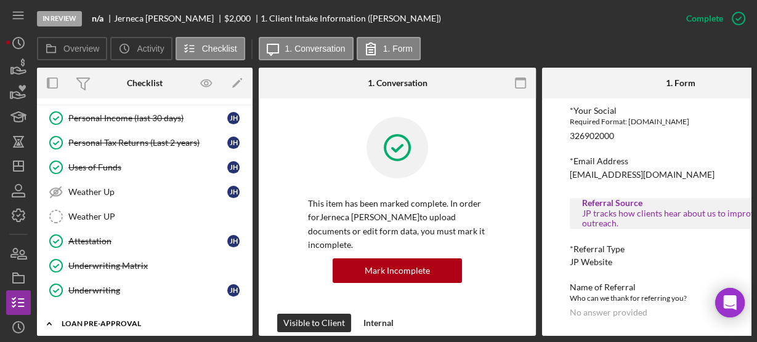
click at [247, 324] on div "Icon/Expander Loan Pre-Approval 2 / 2" at bounding box center [144, 323] width 215 height 25
click at [245, 121] on div "Personal Income (last 30 days) Personal Income (last 30 days) J H Personal Tax …" at bounding box center [144, 207] width 215 height 203
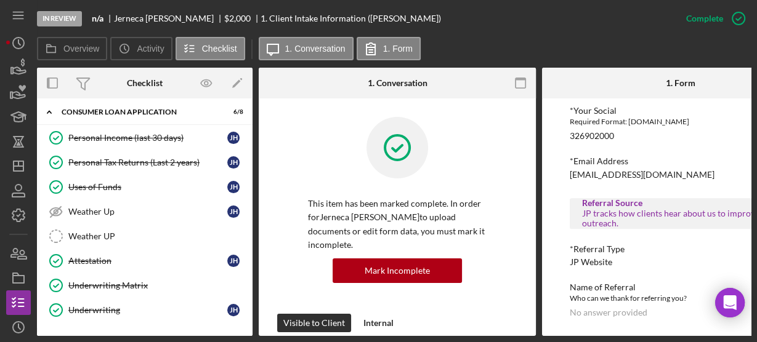
scroll to position [244, 0]
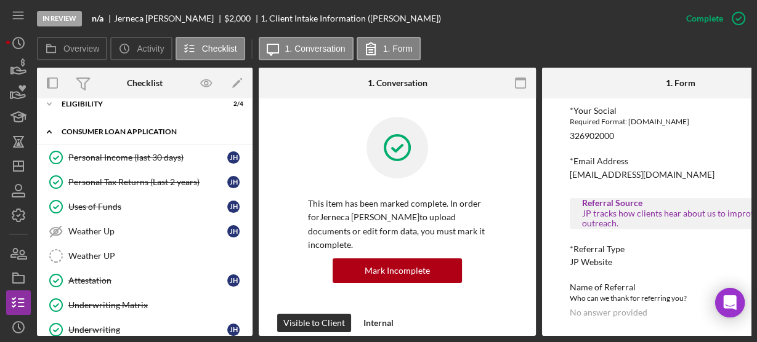
click at [49, 124] on icon "Icon/Expander" at bounding box center [49, 131] width 25 height 25
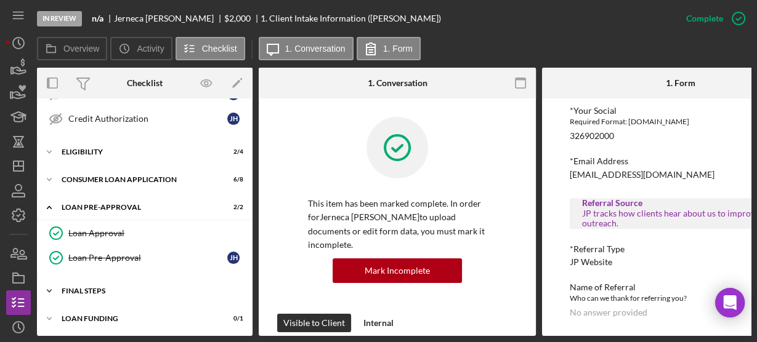
click at [44, 284] on icon "Icon/Expander" at bounding box center [49, 291] width 25 height 25
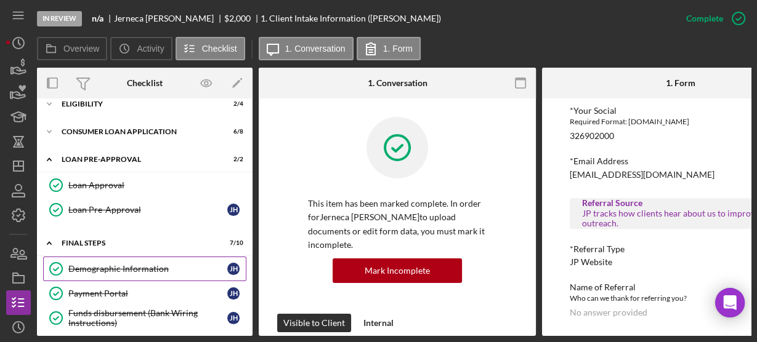
click at [94, 265] on div "Demographic Information" at bounding box center [147, 269] width 159 height 10
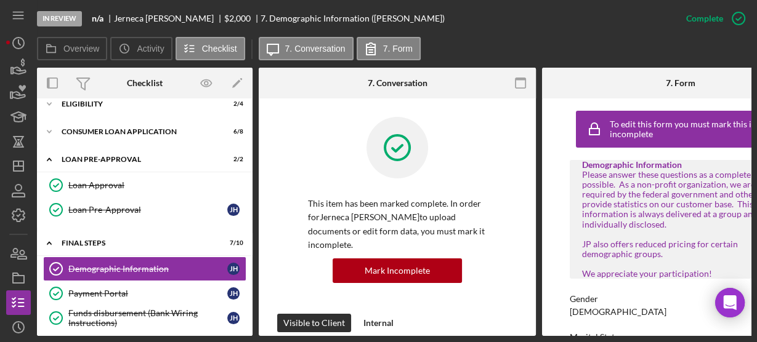
click at [553, 120] on div "To edit this form you must mark this item incomplete Demographic Information Pl…" at bounding box center [680, 217] width 277 height 238
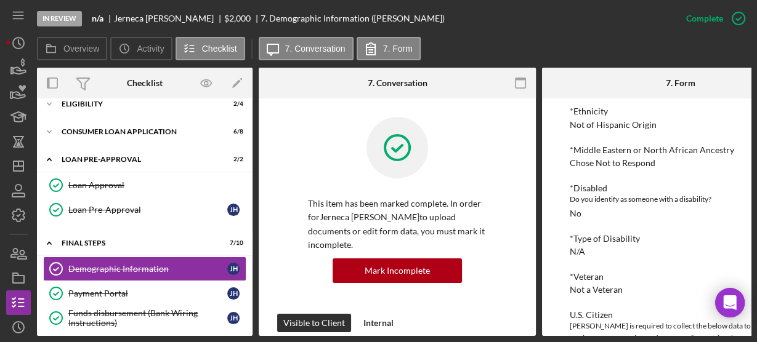
scroll to position [591, 0]
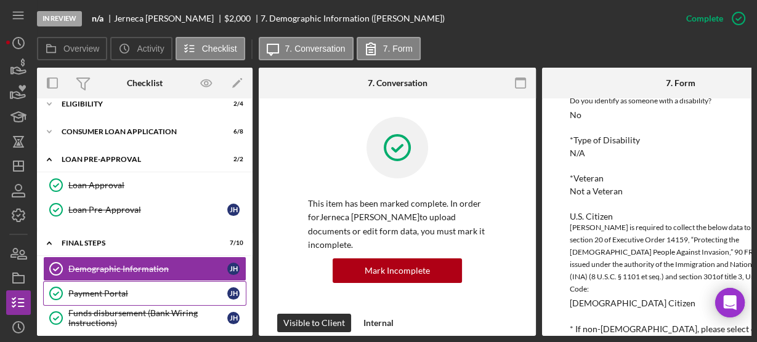
click at [112, 297] on link "Payment Portal Payment Portal J H" at bounding box center [144, 293] width 203 height 25
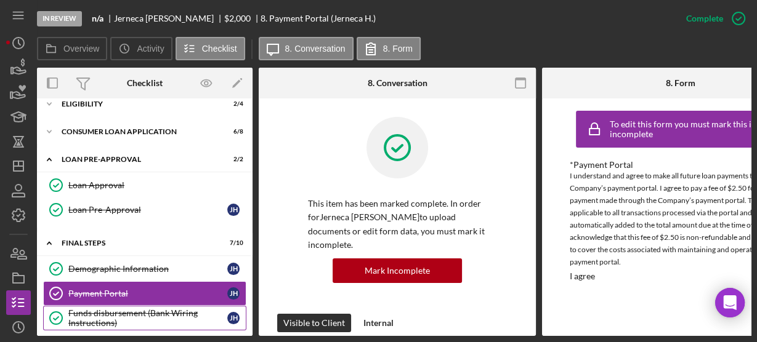
click at [113, 308] on div "Funds disbursement (Bank Wiring Instructions)" at bounding box center [147, 318] width 159 height 20
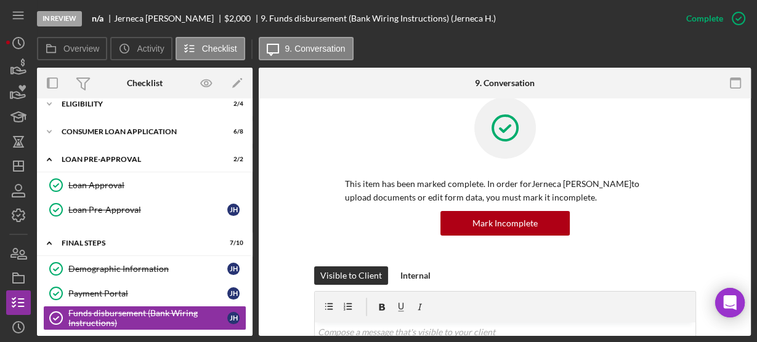
click at [314, 236] on div "This item has been marked complete. In order for Jerneca Hemphill to upload doc…" at bounding box center [505, 181] width 382 height 169
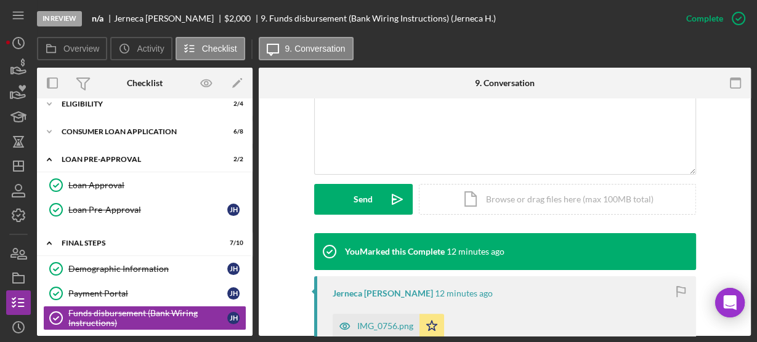
scroll to position [374, 0]
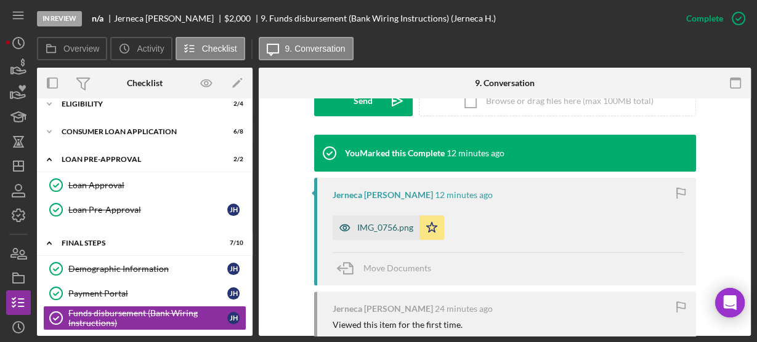
click at [371, 233] on div "IMG_0756.png" at bounding box center [375, 227] width 87 height 25
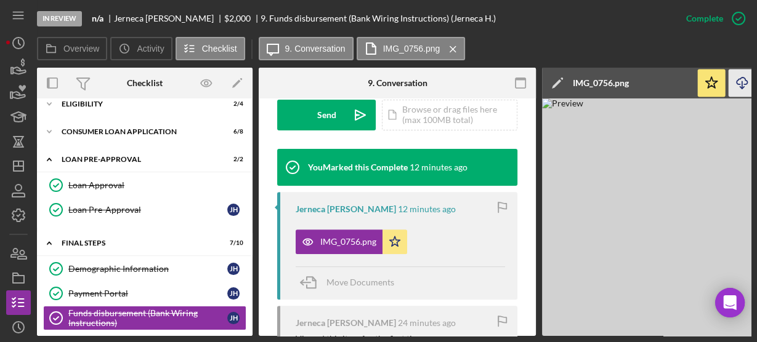
click at [736, 84] on icon "Icon/Download" at bounding box center [742, 84] width 28 height 28
click at [18, 161] on line "button" at bounding box center [18, 163] width 0 height 5
